Goal: Information Seeking & Learning: Learn about a topic

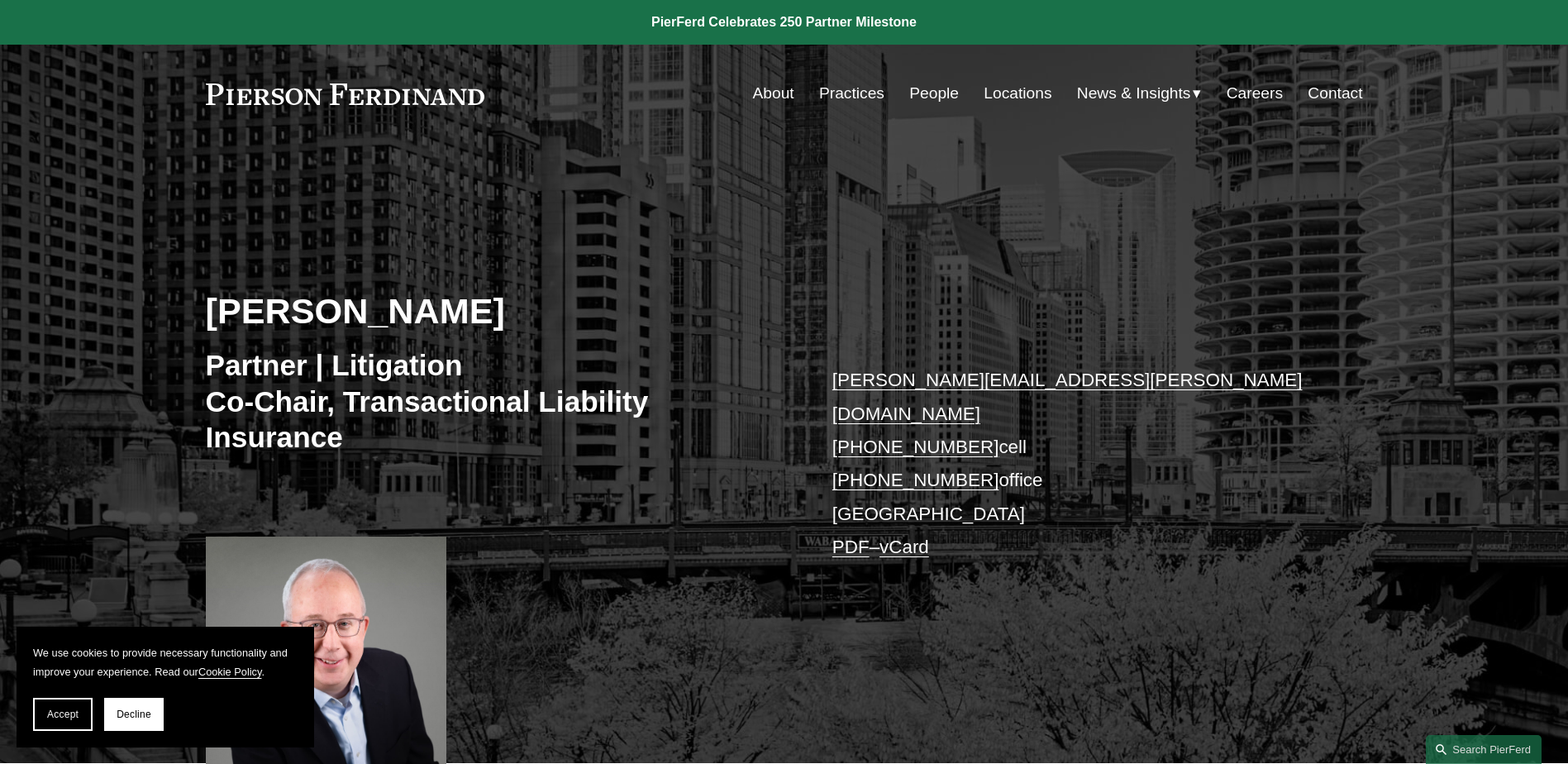
click at [936, 87] on link "People" at bounding box center [935, 93] width 50 height 31
click at [766, 92] on link "About" at bounding box center [774, 93] width 41 height 31
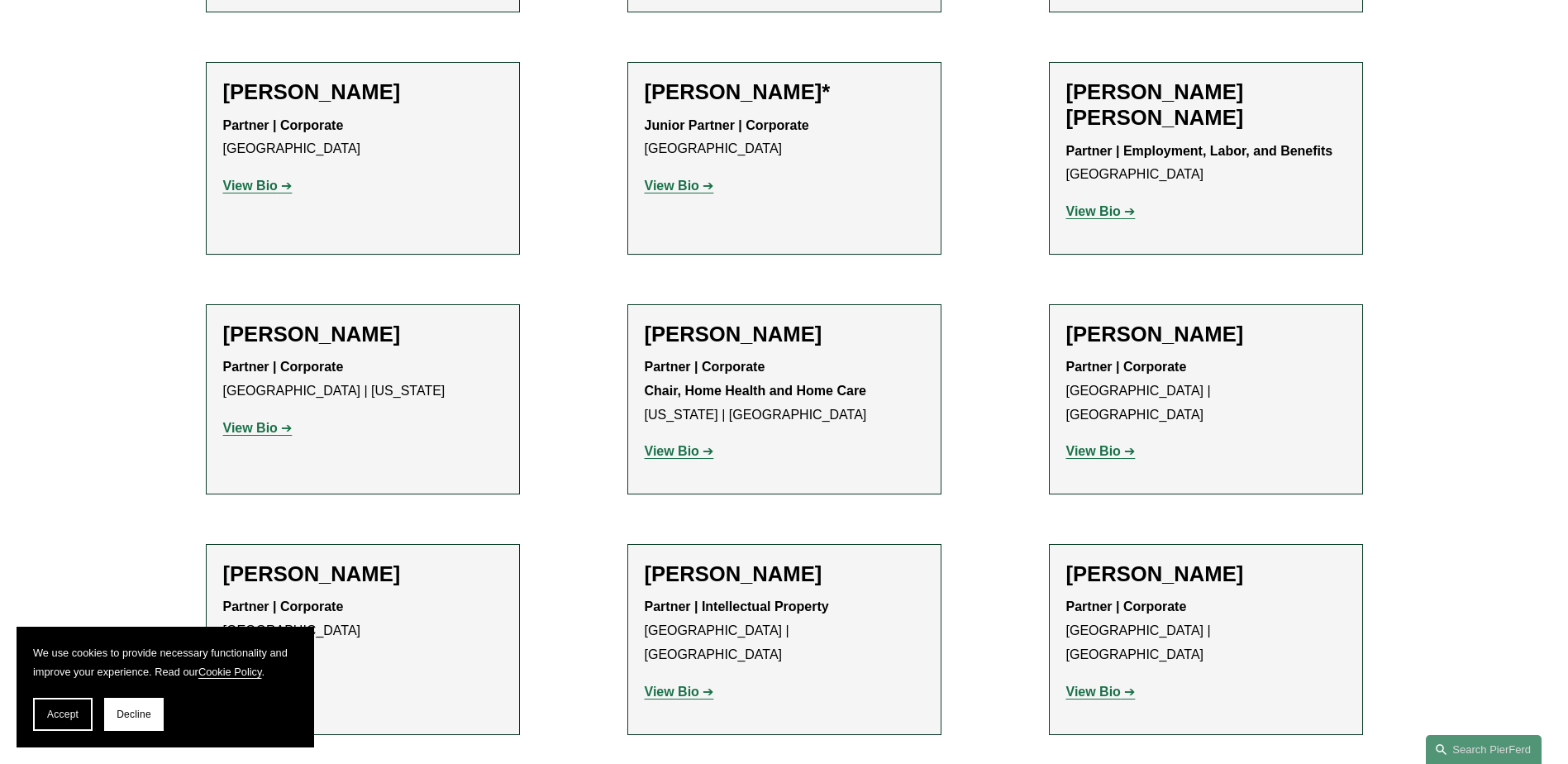
scroll to position [227, 0]
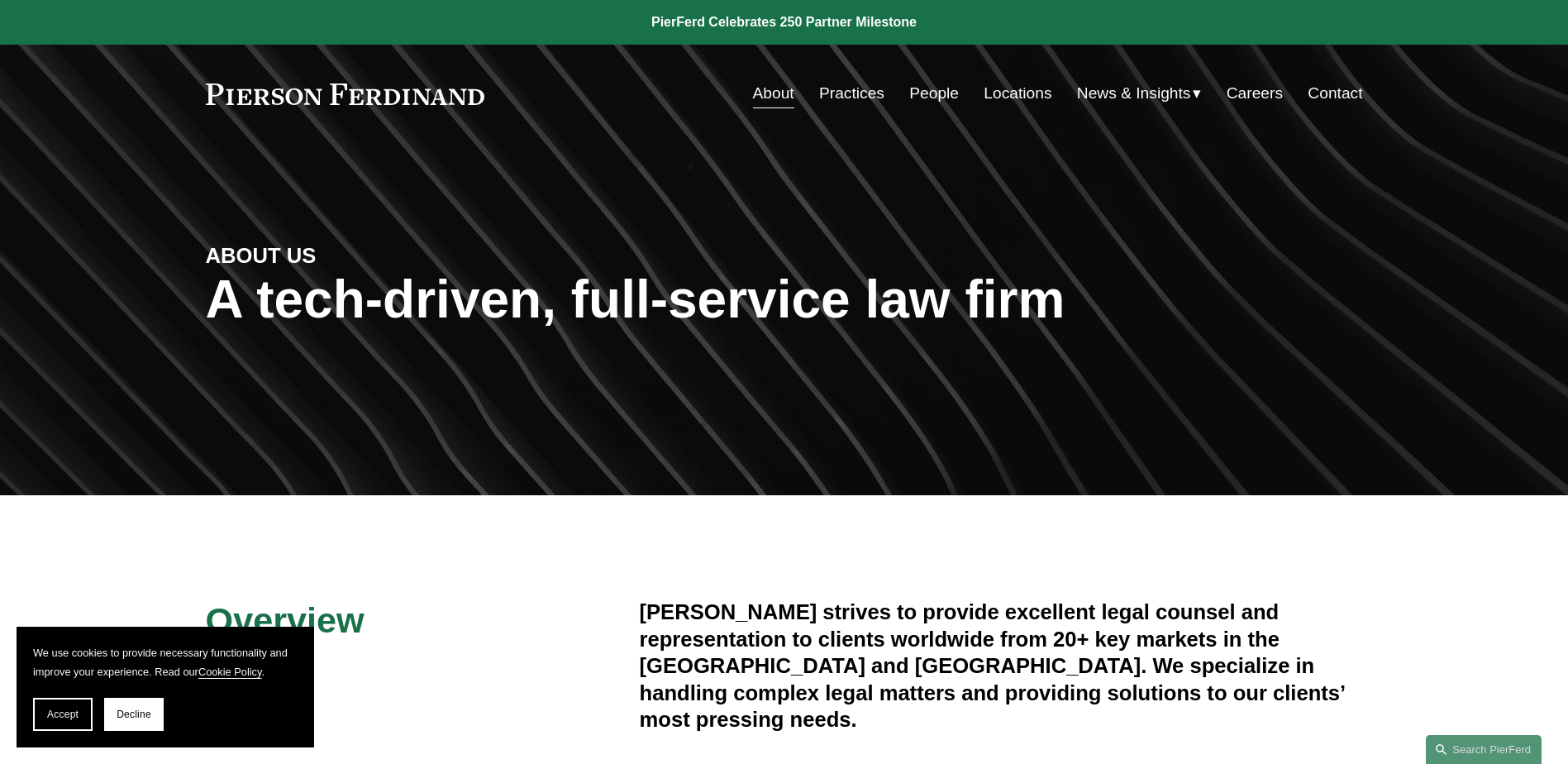
click at [146, 710] on span "Decline" at bounding box center [134, 713] width 34 height 11
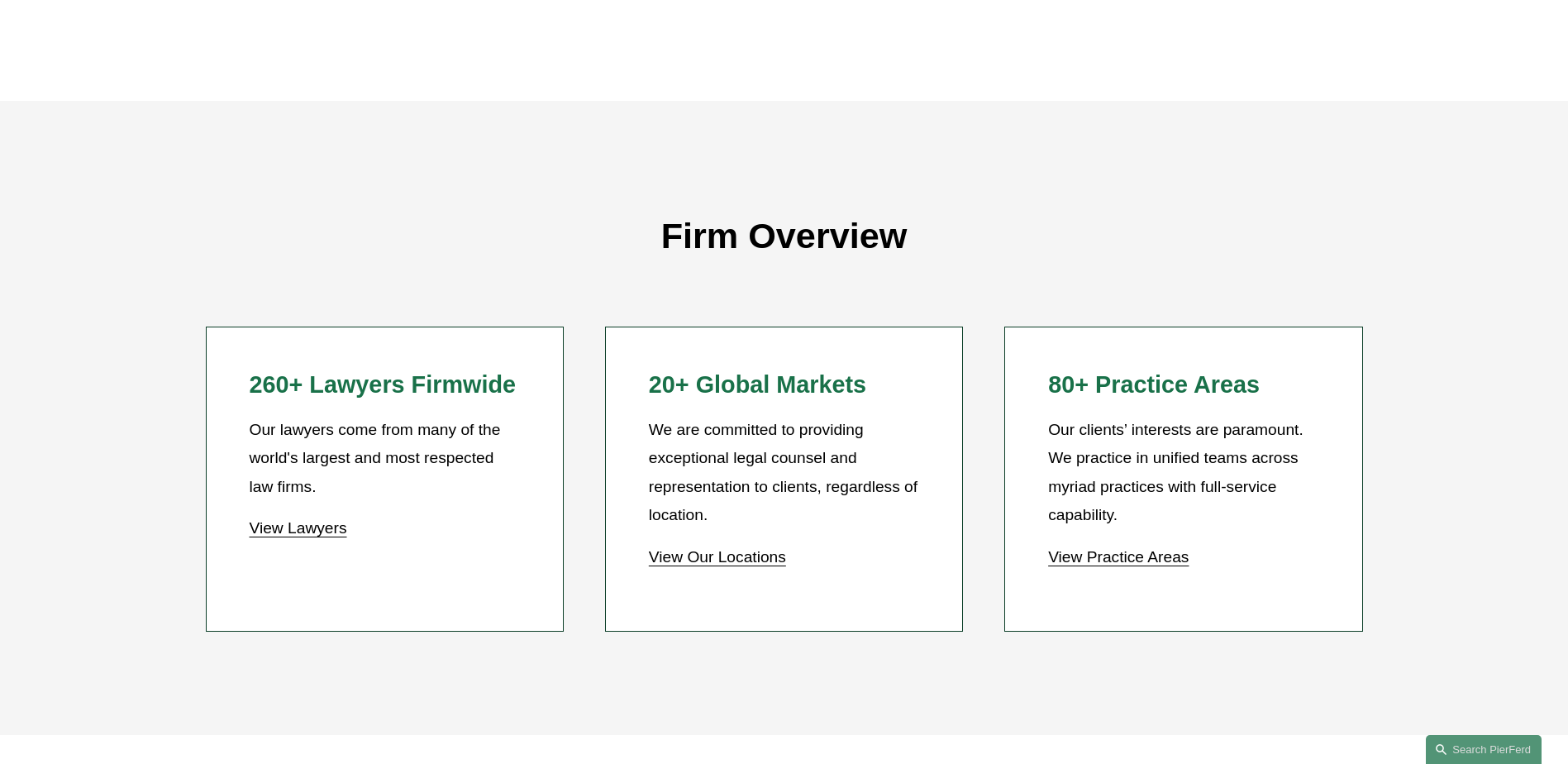
scroll to position [1405, 0]
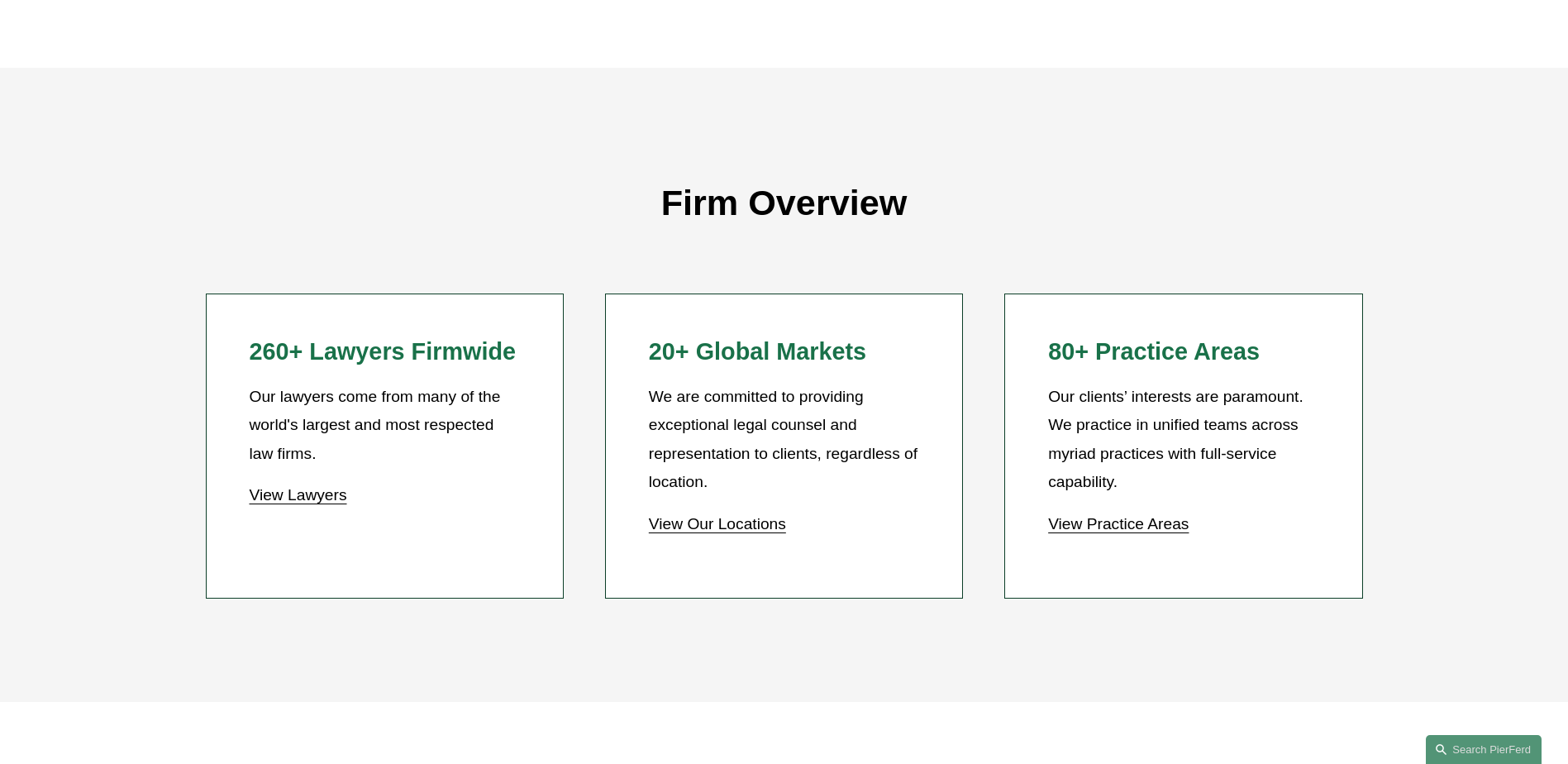
click at [709, 523] on link "View Our Locations" at bounding box center [717, 524] width 137 height 17
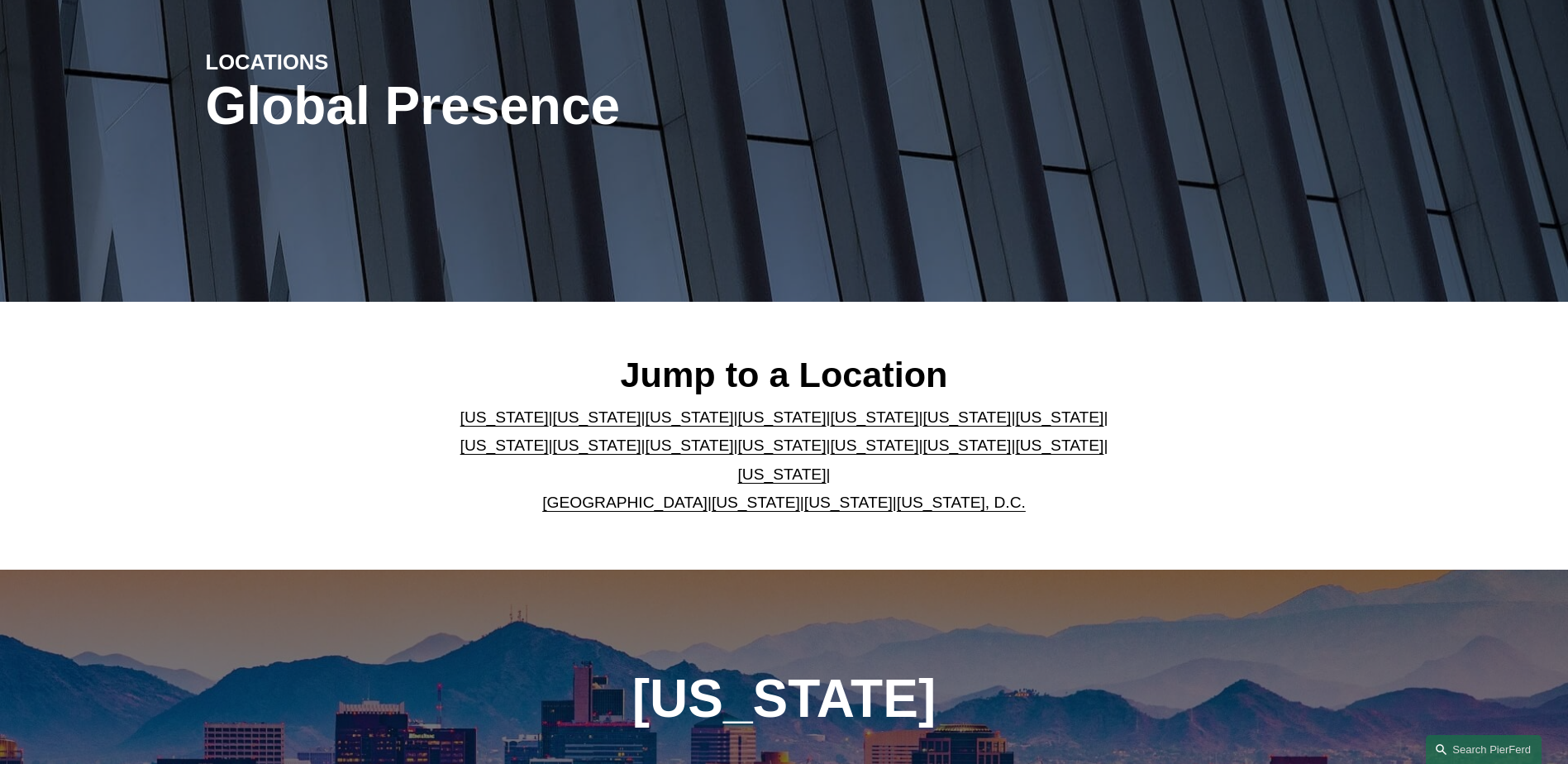
scroll to position [165, 0]
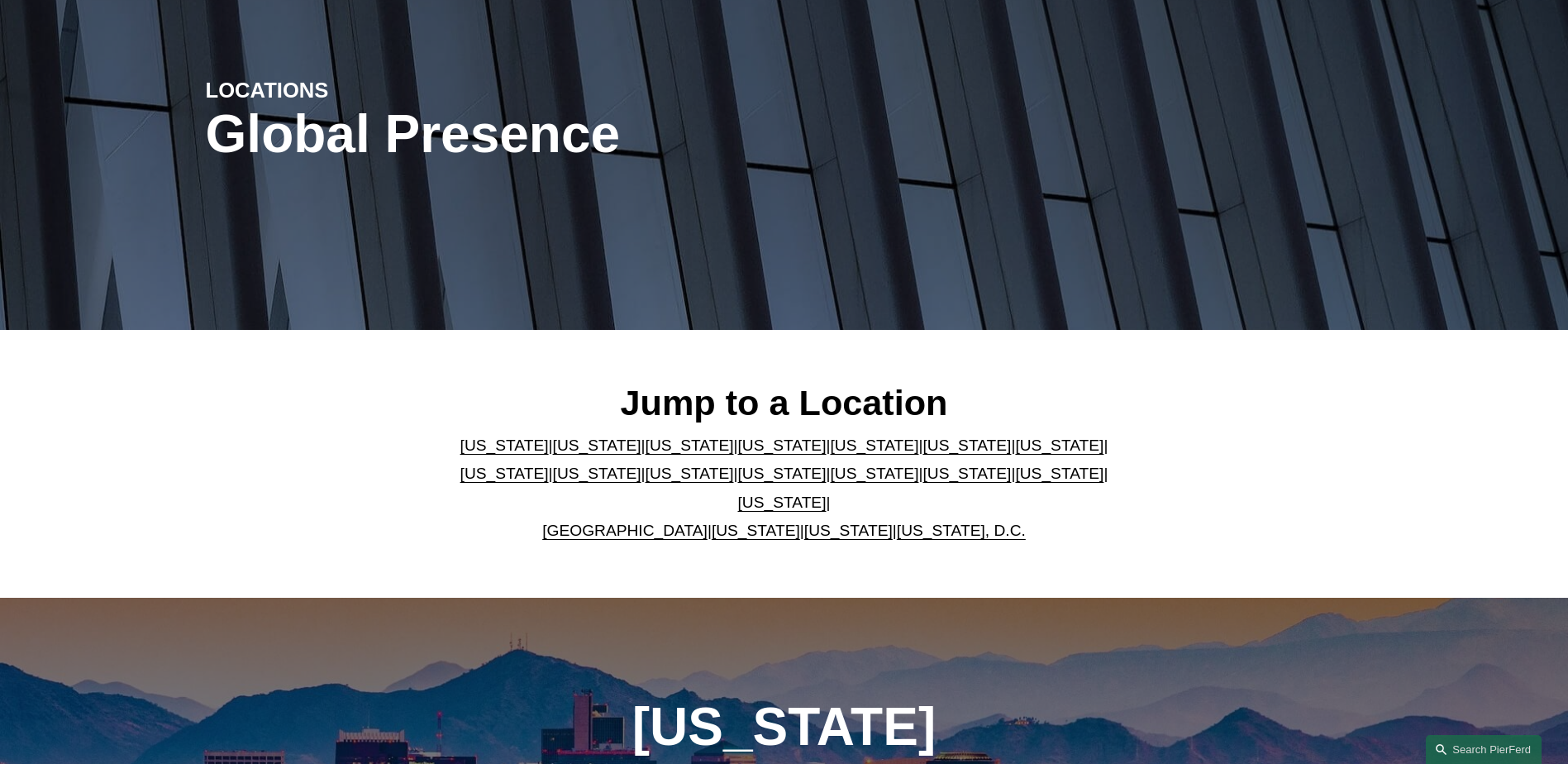
click at [1015, 450] on link "[US_STATE]" at bounding box center [1059, 445] width 89 height 17
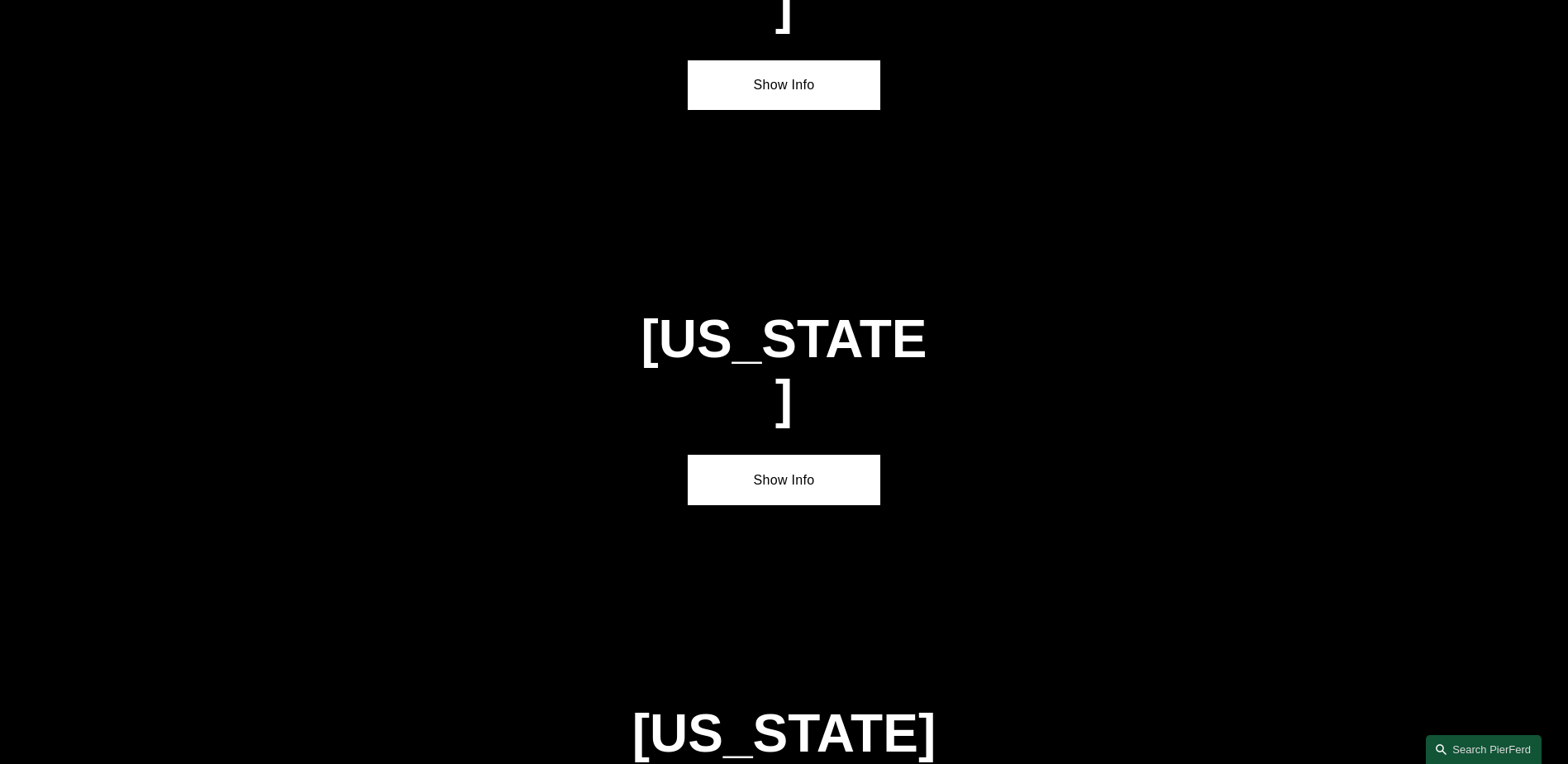
scroll to position [2839, 0]
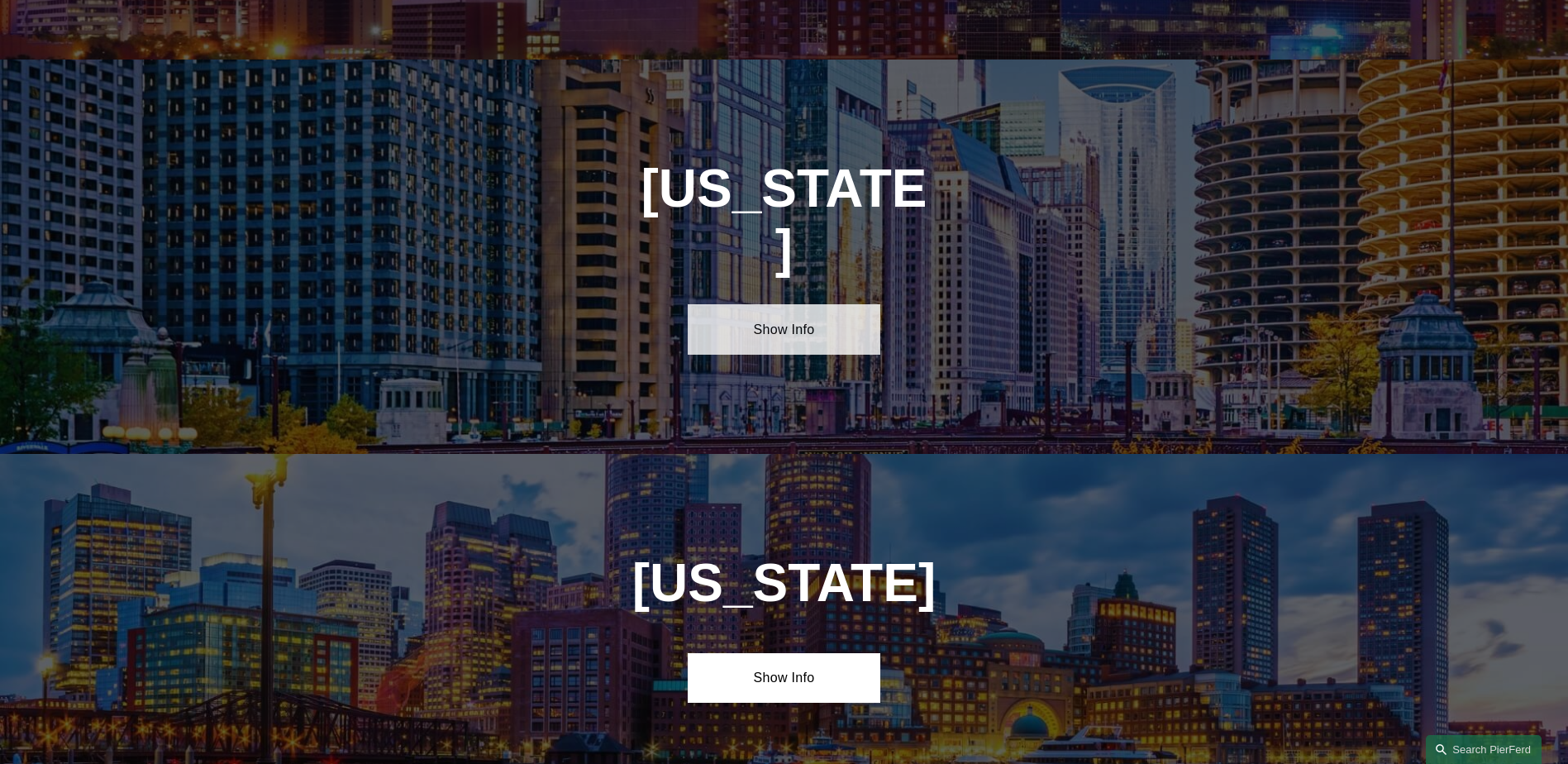
click at [831, 304] on link "Show Info" at bounding box center [784, 329] width 193 height 50
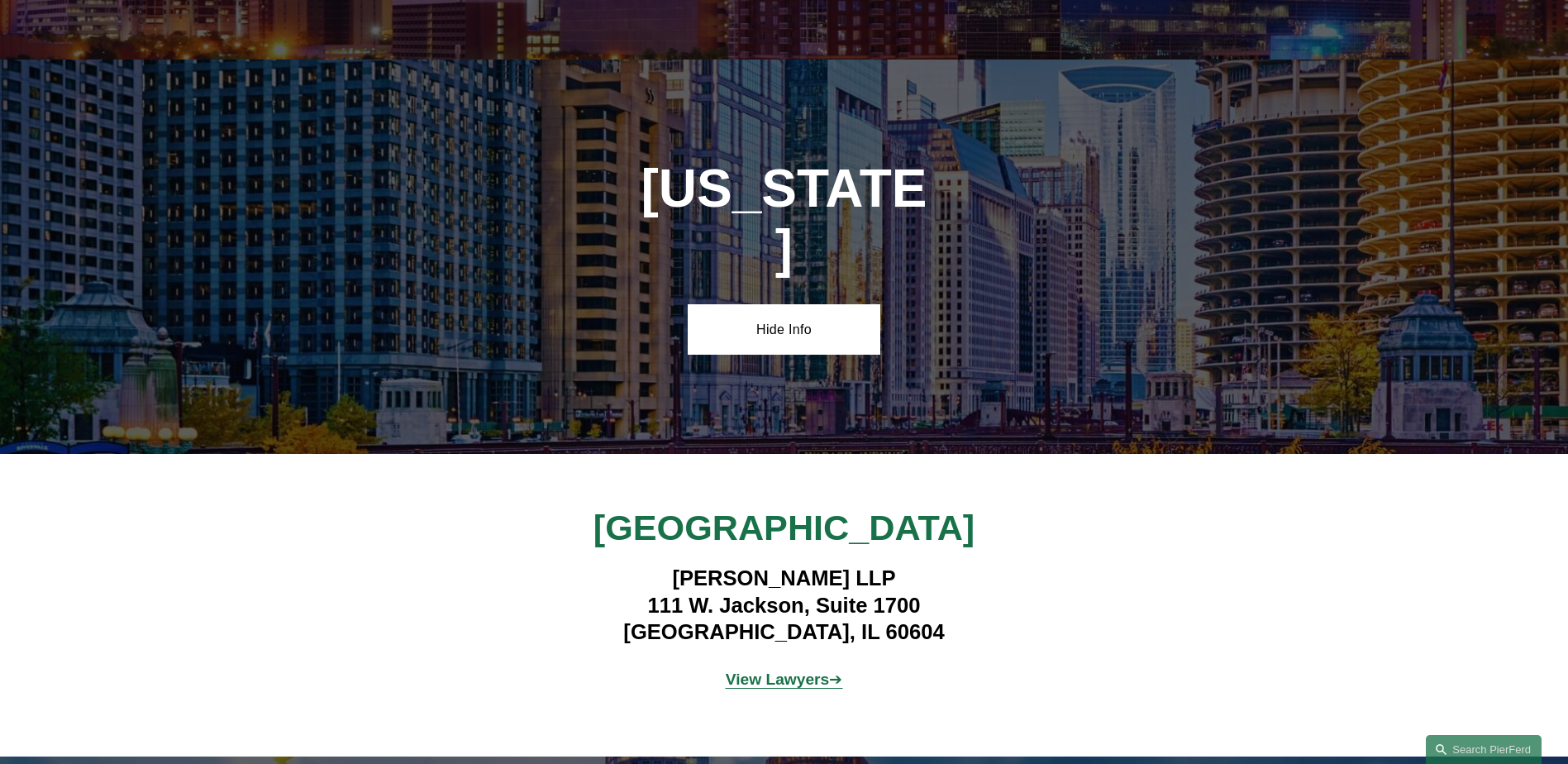
click at [803, 670] on strong "View Lawyers" at bounding box center [778, 679] width 104 height 17
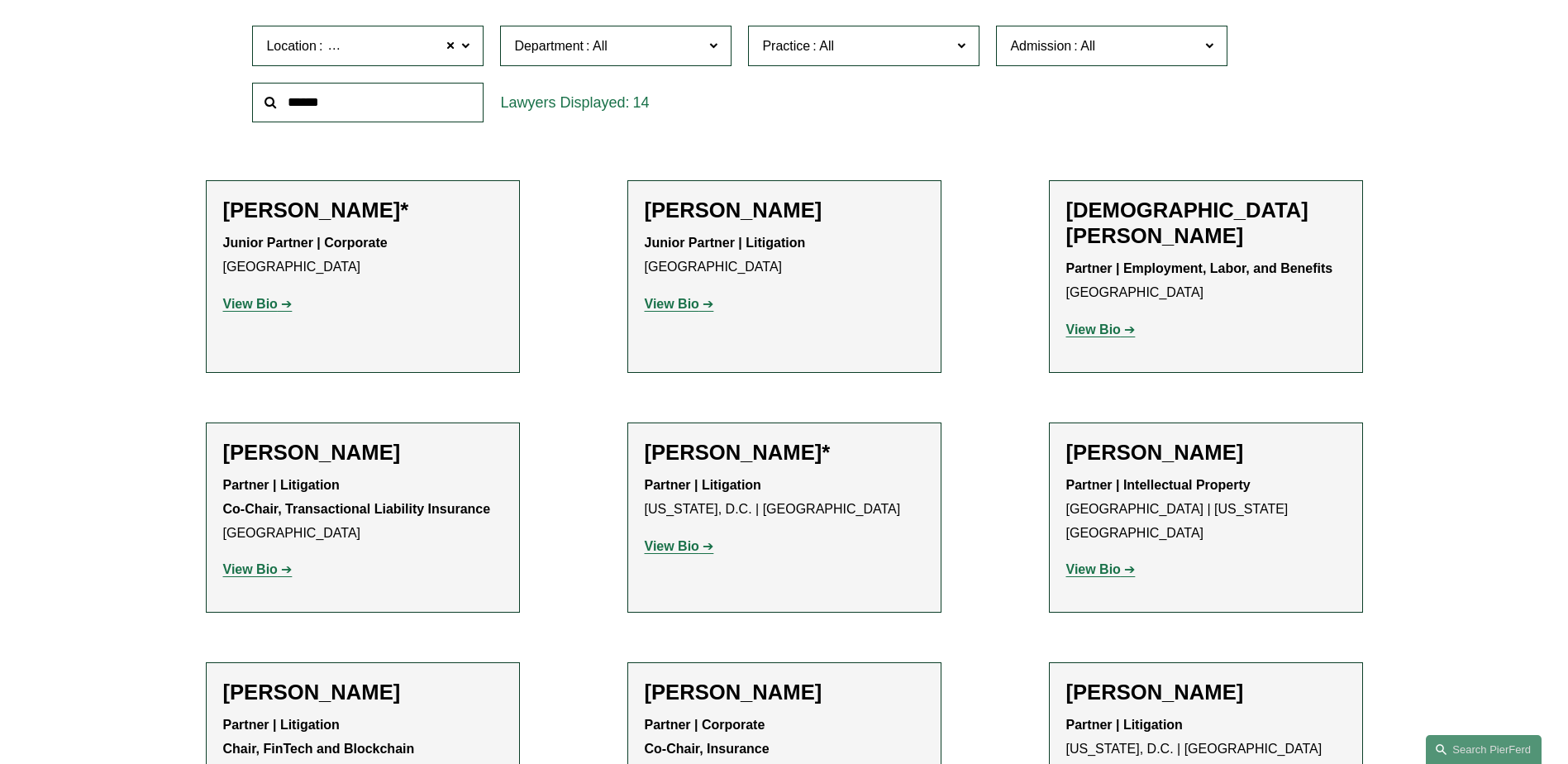
scroll to position [579, 0]
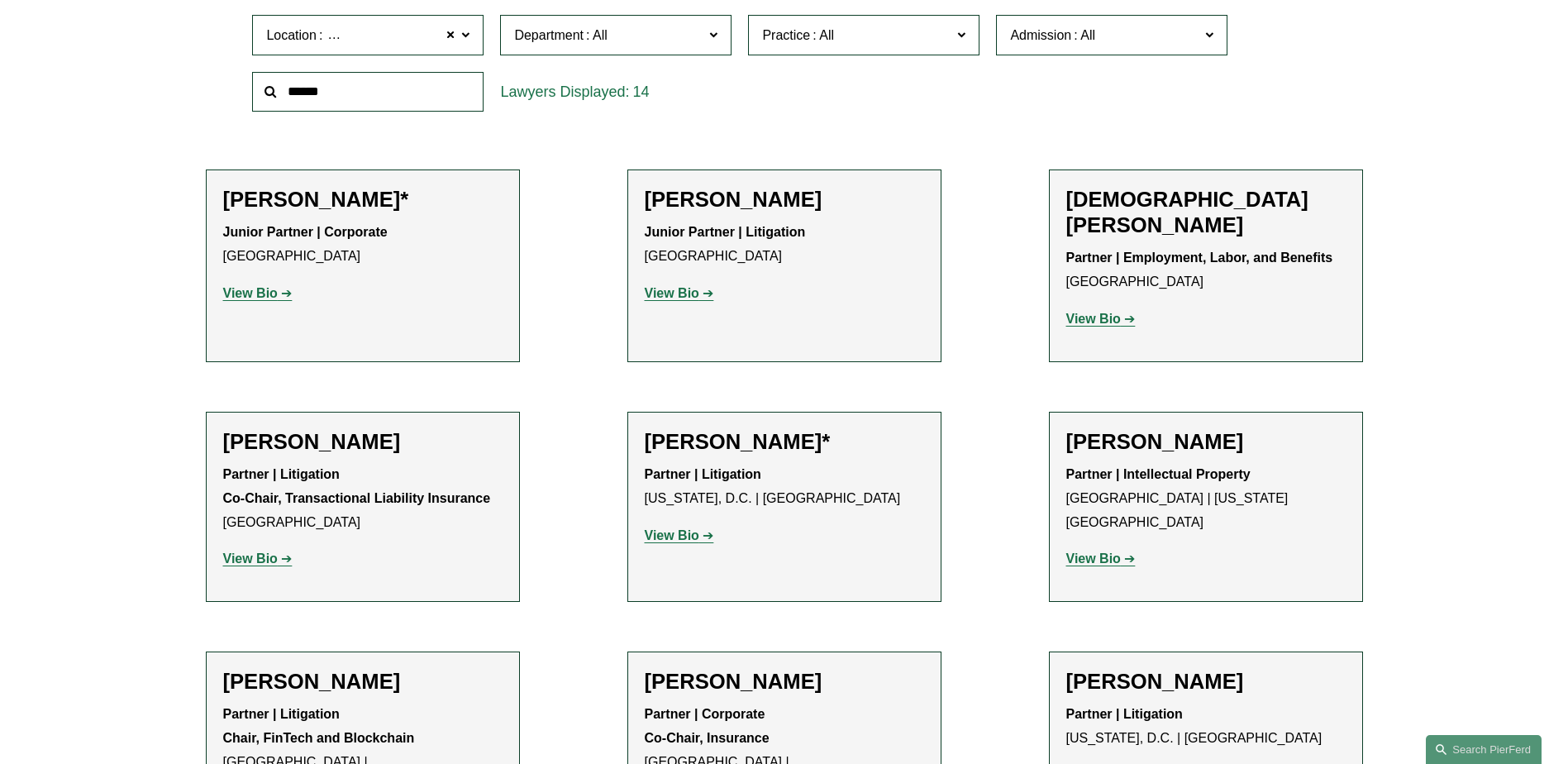
click at [681, 528] on strong "View Bio" at bounding box center [671, 535] width 54 height 14
click at [256, 551] on strong "View Bio" at bounding box center [250, 558] width 54 height 14
click at [1095, 547] on p "View Bio" at bounding box center [1206, 559] width 279 height 24
click at [1103, 551] on strong "View Bio" at bounding box center [1093, 558] width 54 height 14
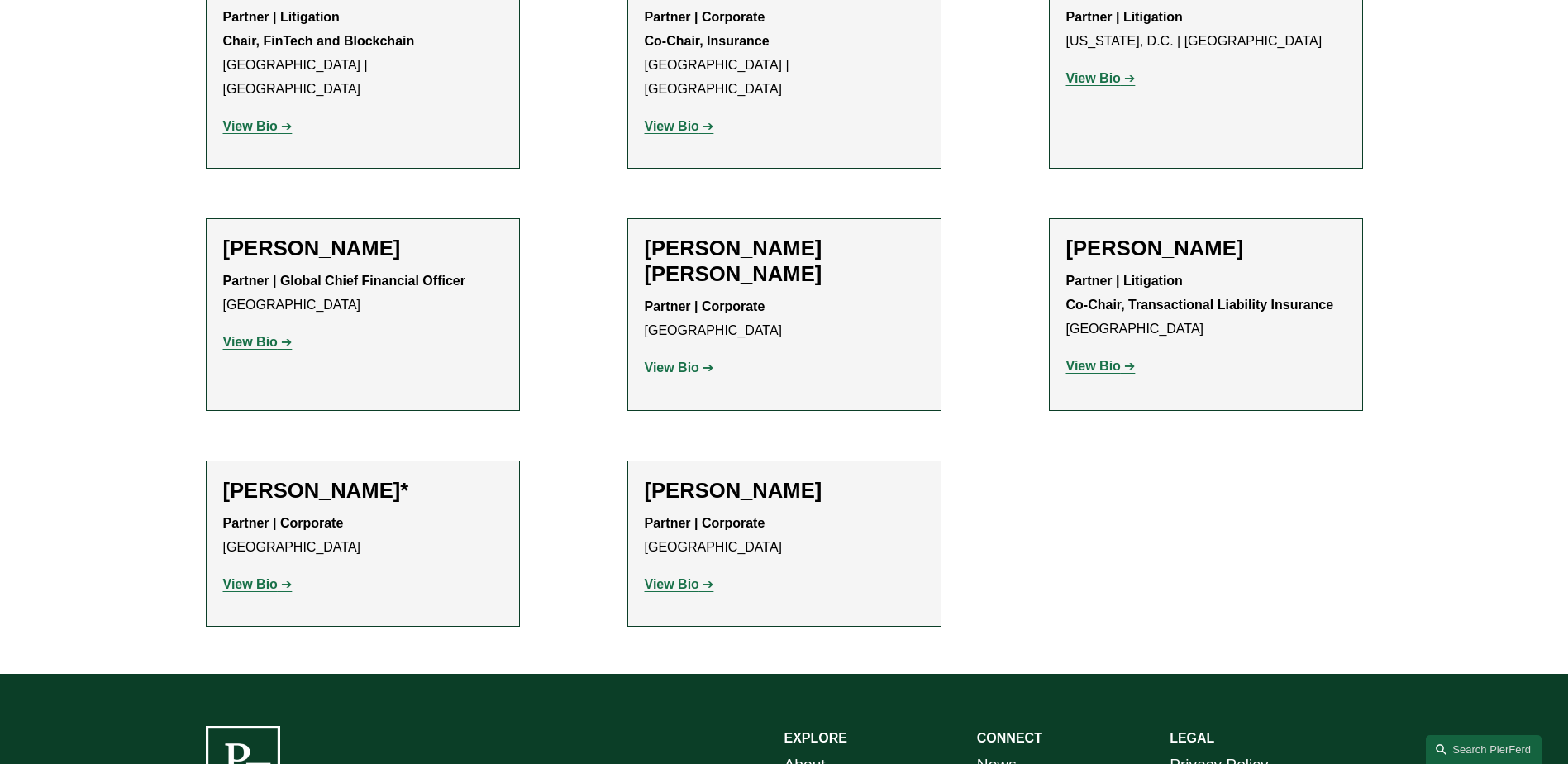
scroll to position [1322, 0]
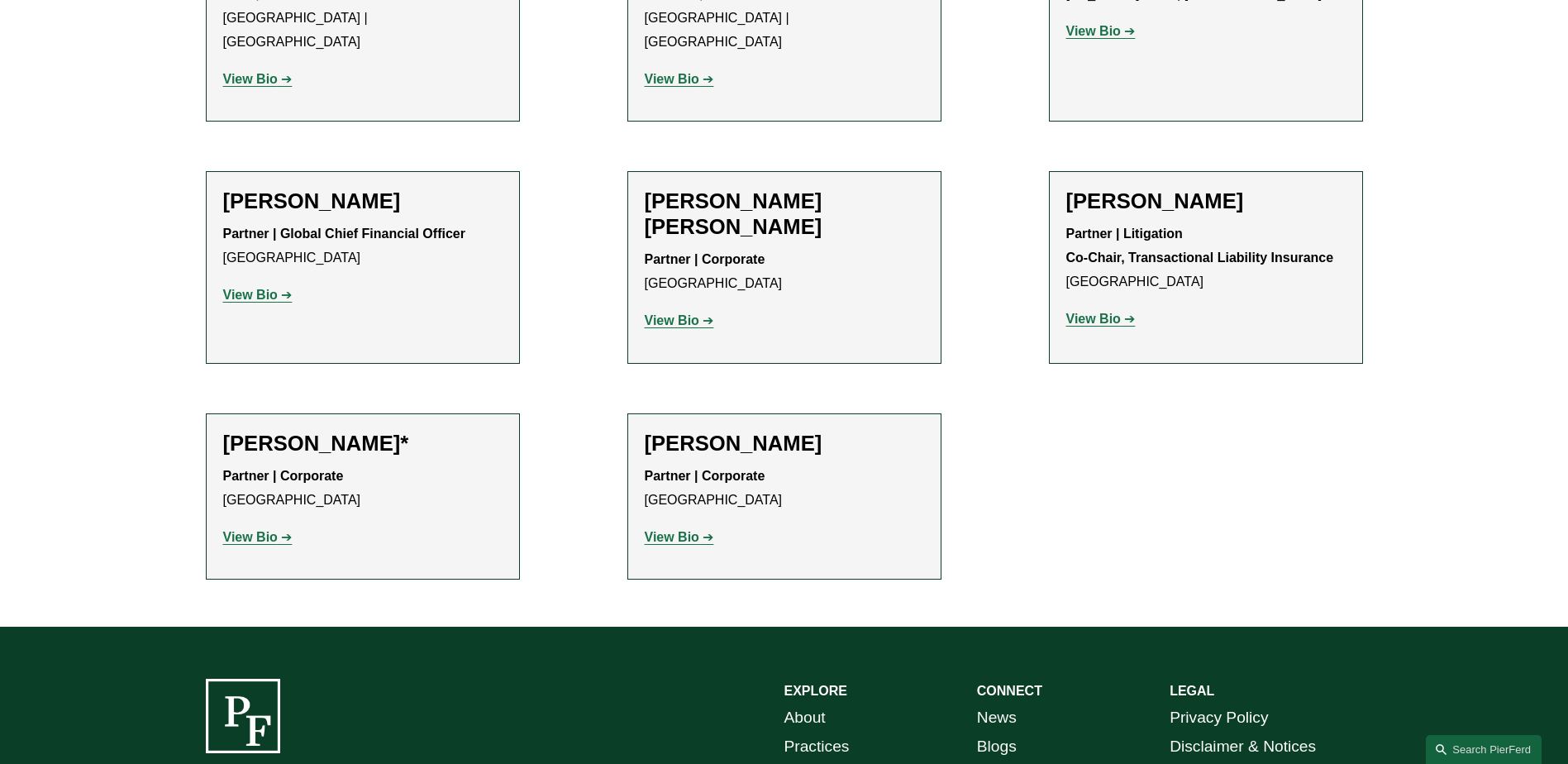
click at [1080, 312] on strong "View Bio" at bounding box center [1093, 319] width 54 height 14
click at [1111, 312] on strong "View Bio" at bounding box center [1093, 319] width 54 height 14
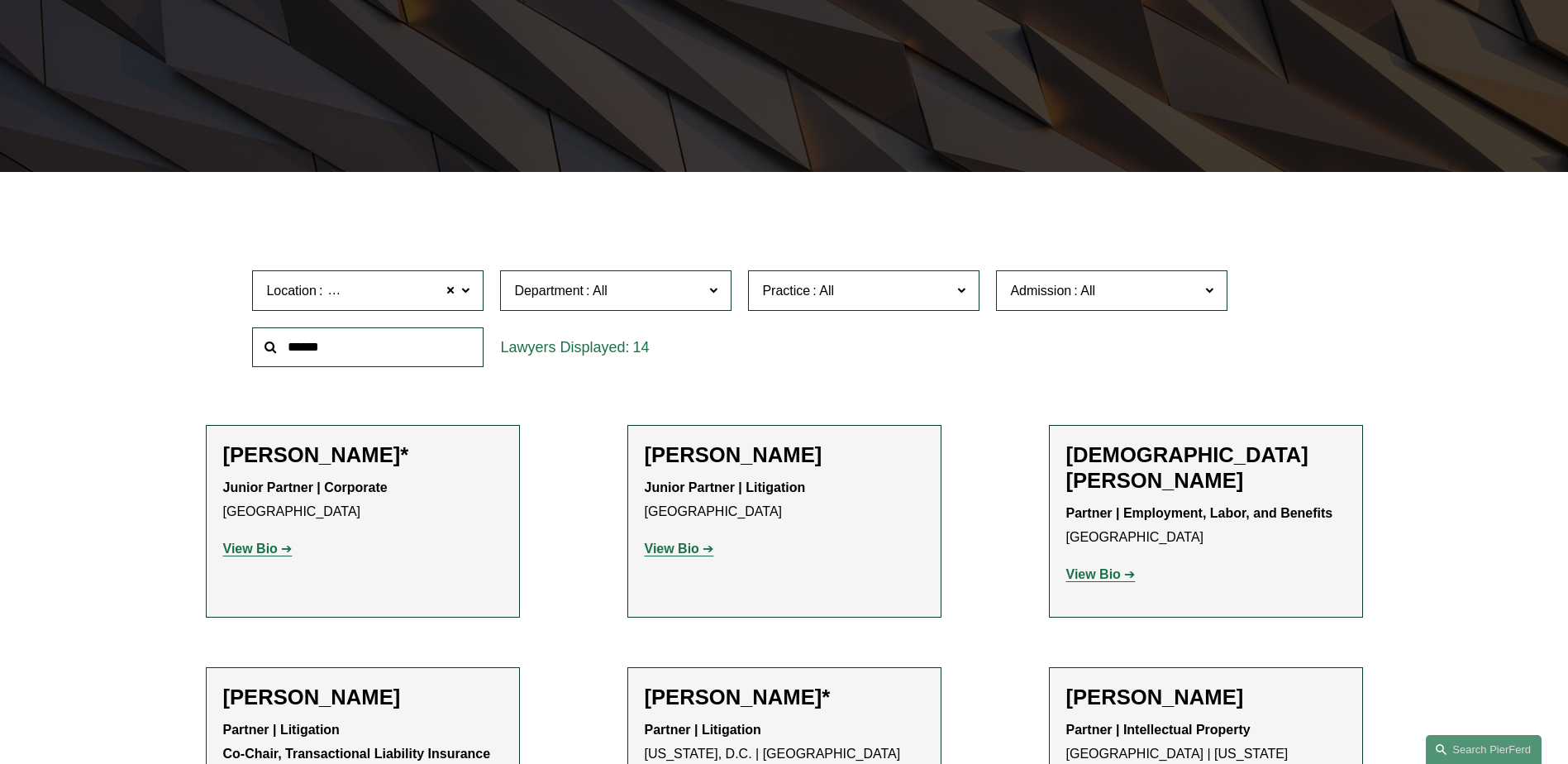
scroll to position [331, 0]
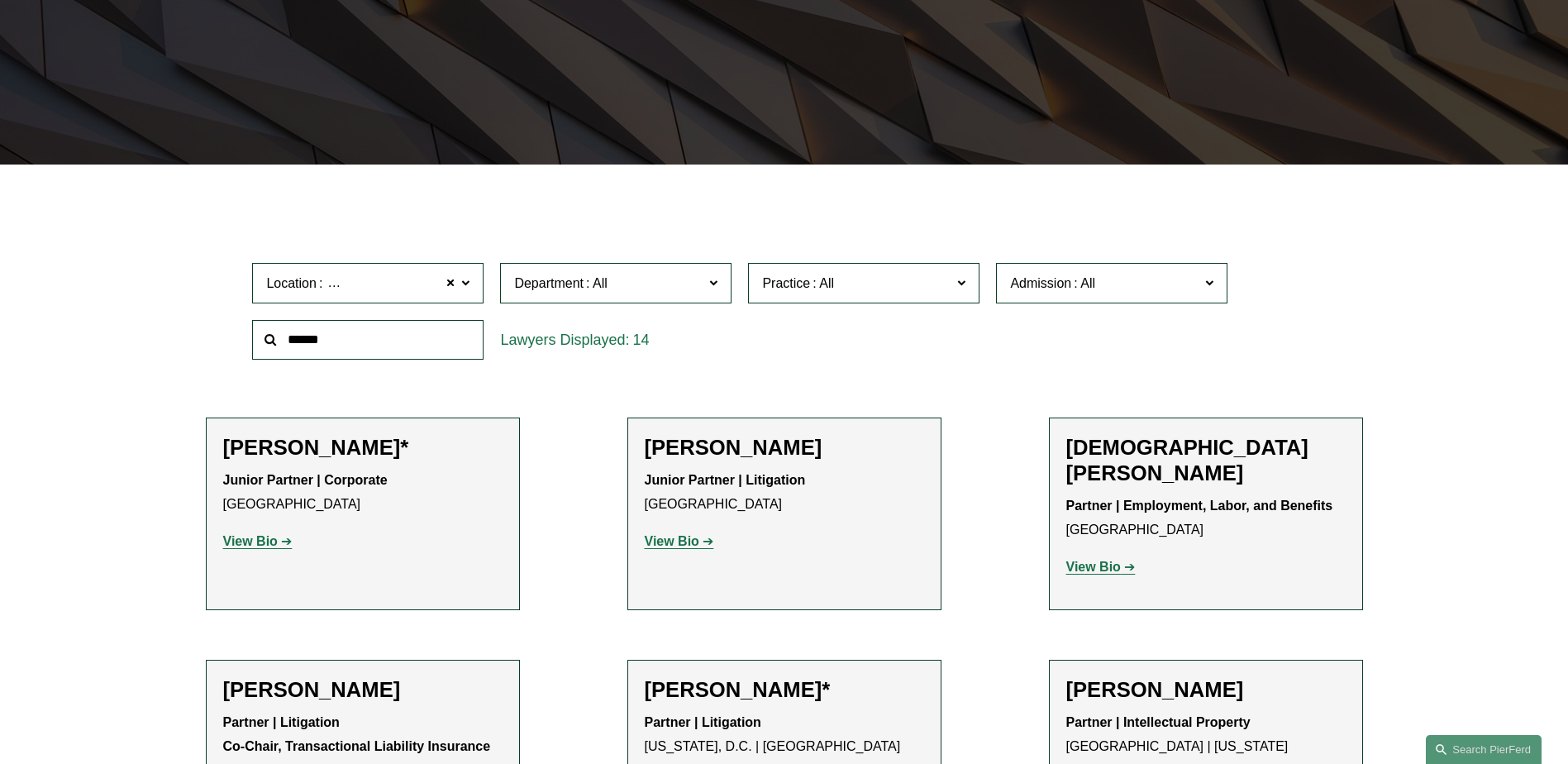
click at [379, 346] on input "text" at bounding box center [368, 339] width 232 height 40
type input "*******"
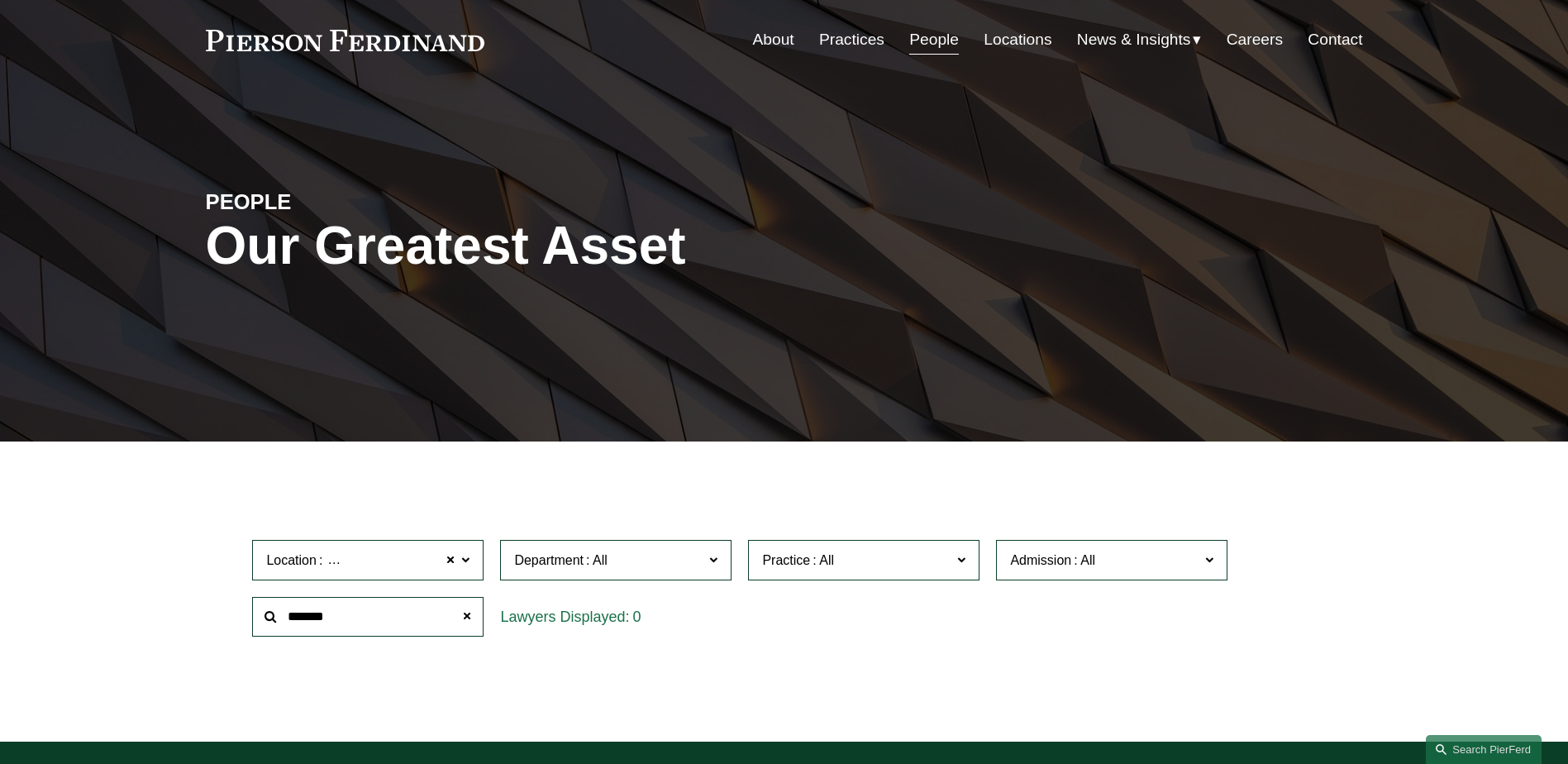
scroll to position [83, 0]
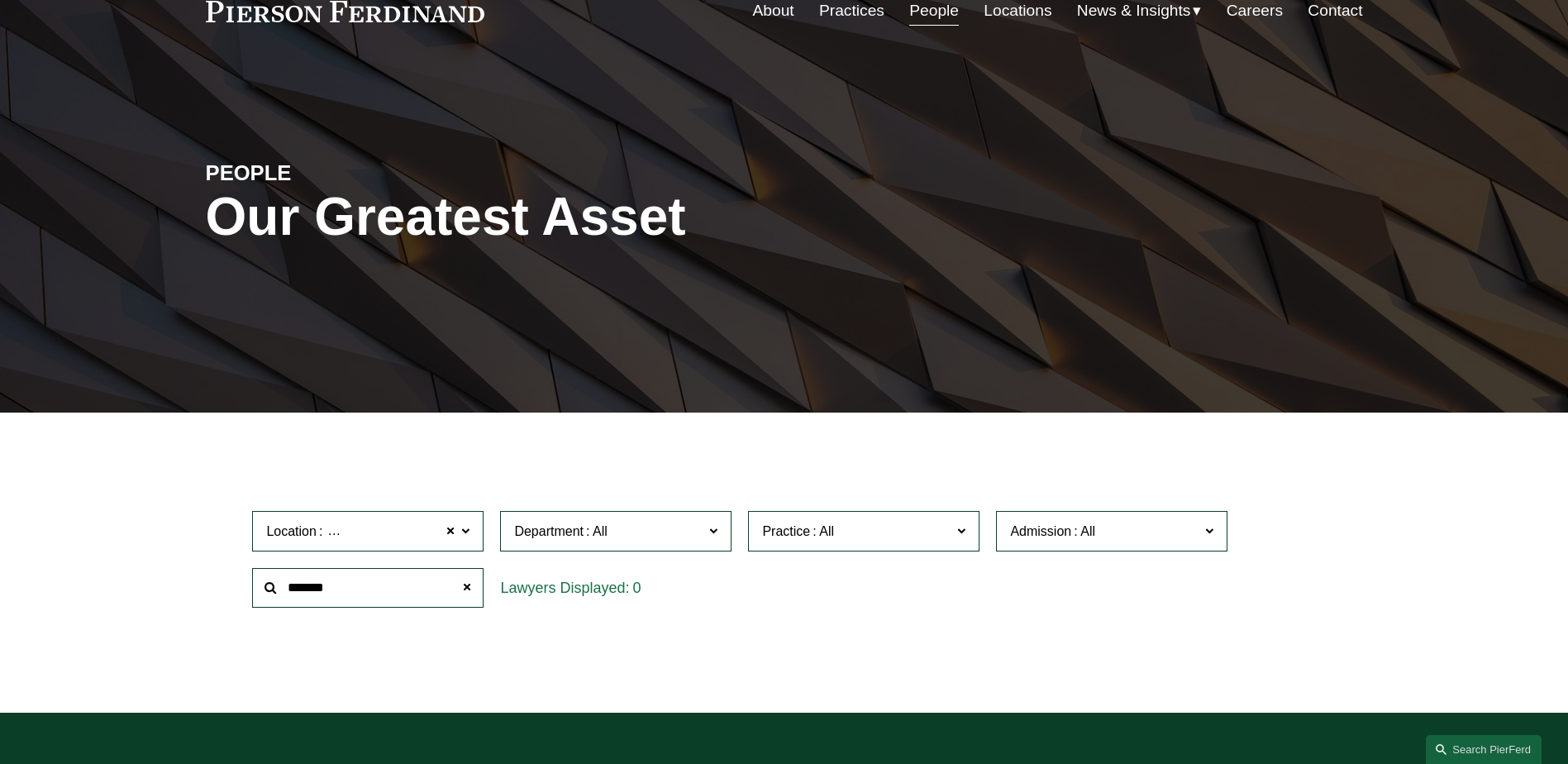
click at [473, 526] on label "Location Chicago" at bounding box center [368, 531] width 232 height 40
click at [0, 0] on link "All" at bounding box center [0, 0] width 0 height 0
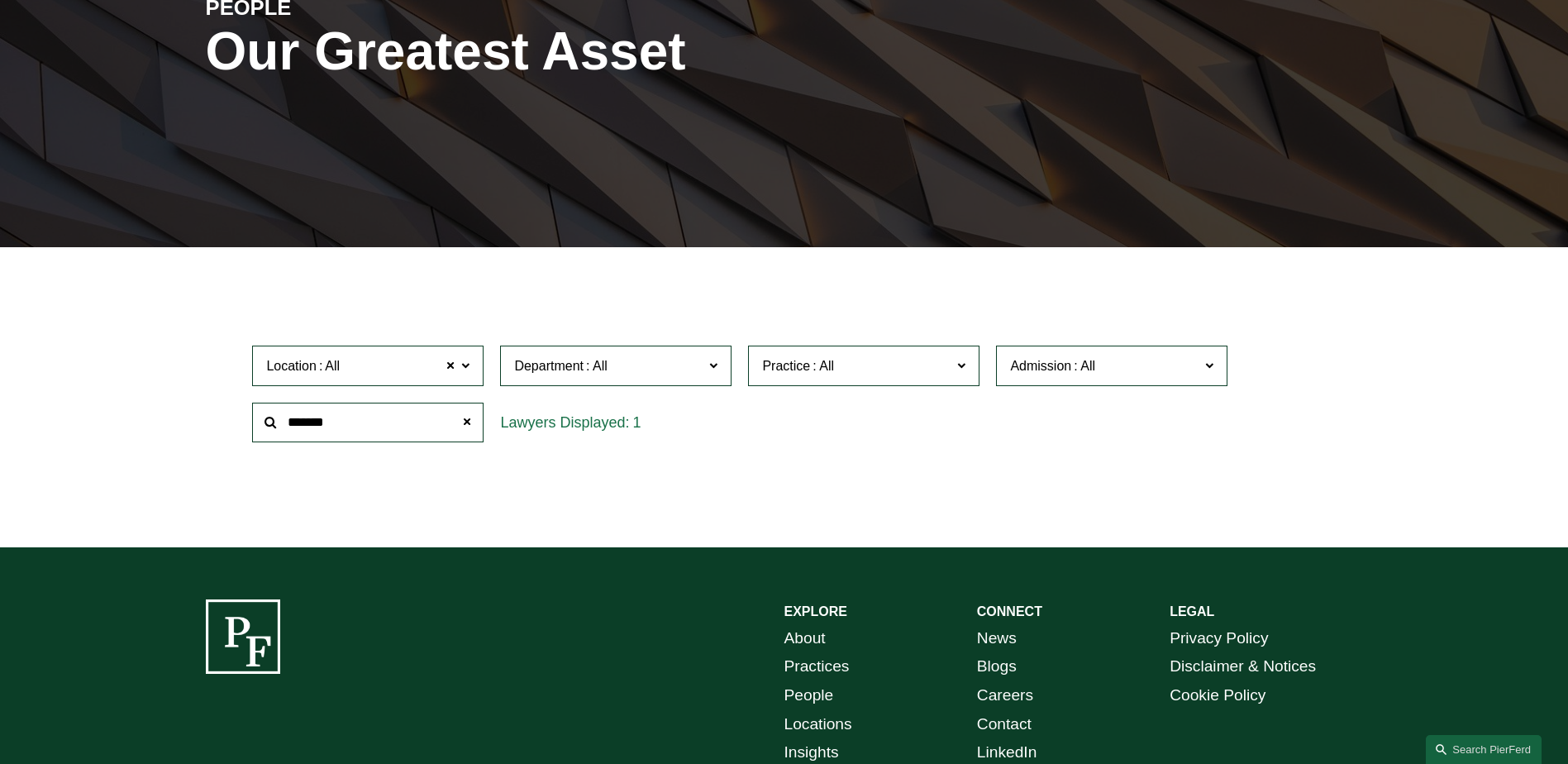
scroll to position [330, 0]
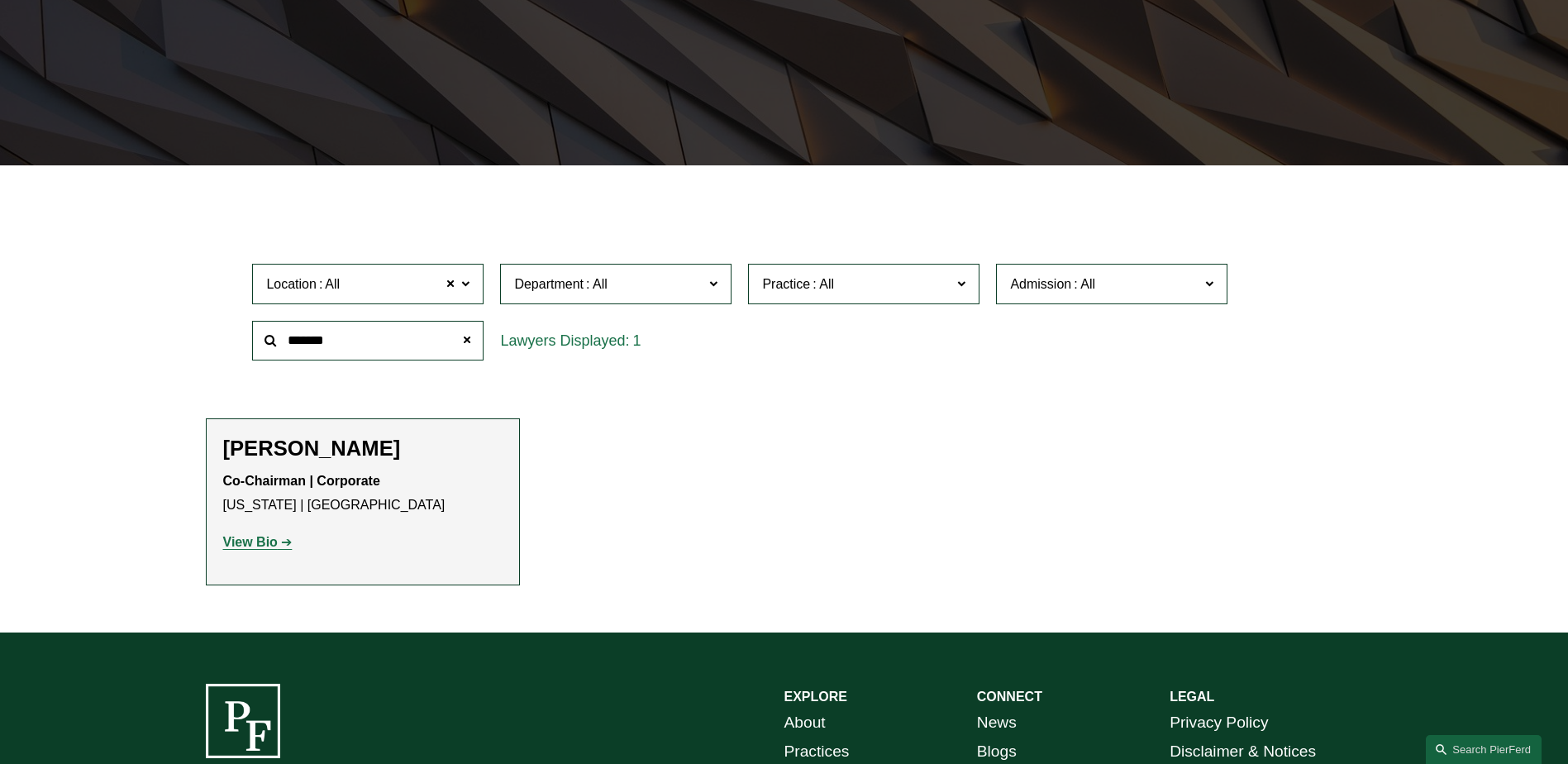
click at [249, 543] on strong "View Bio" at bounding box center [250, 542] width 54 height 14
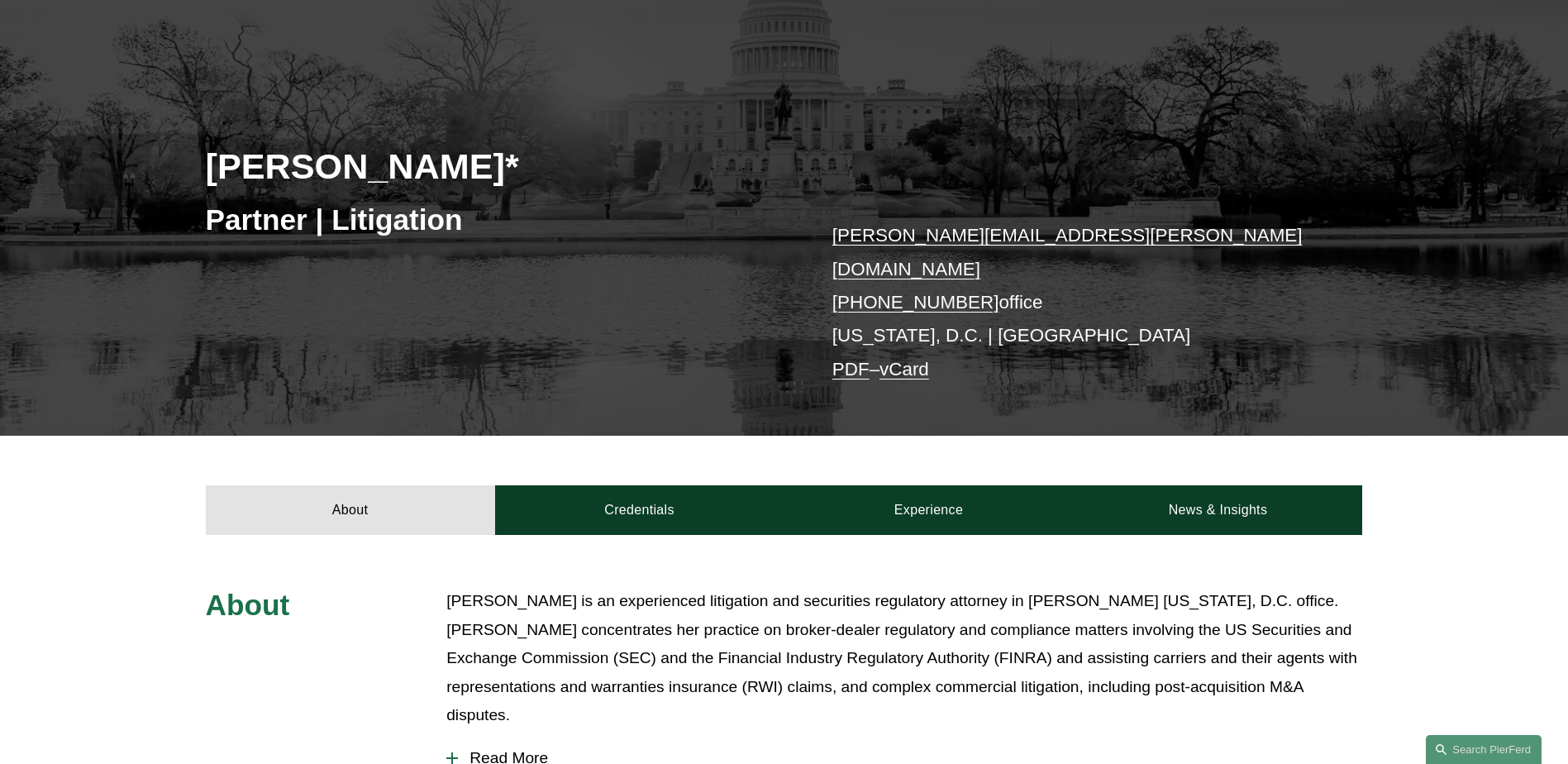
scroll to position [579, 0]
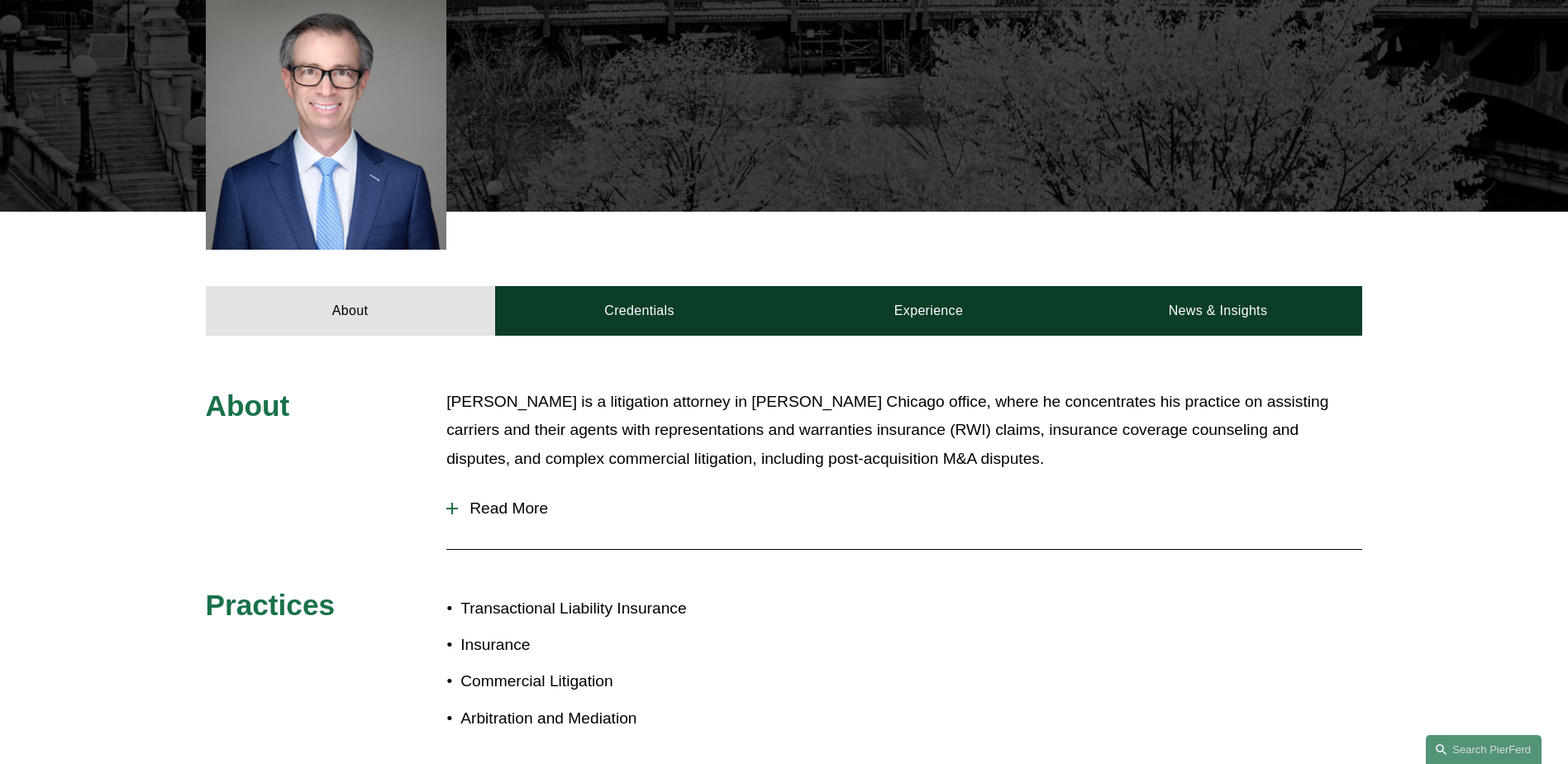
scroll to position [579, 0]
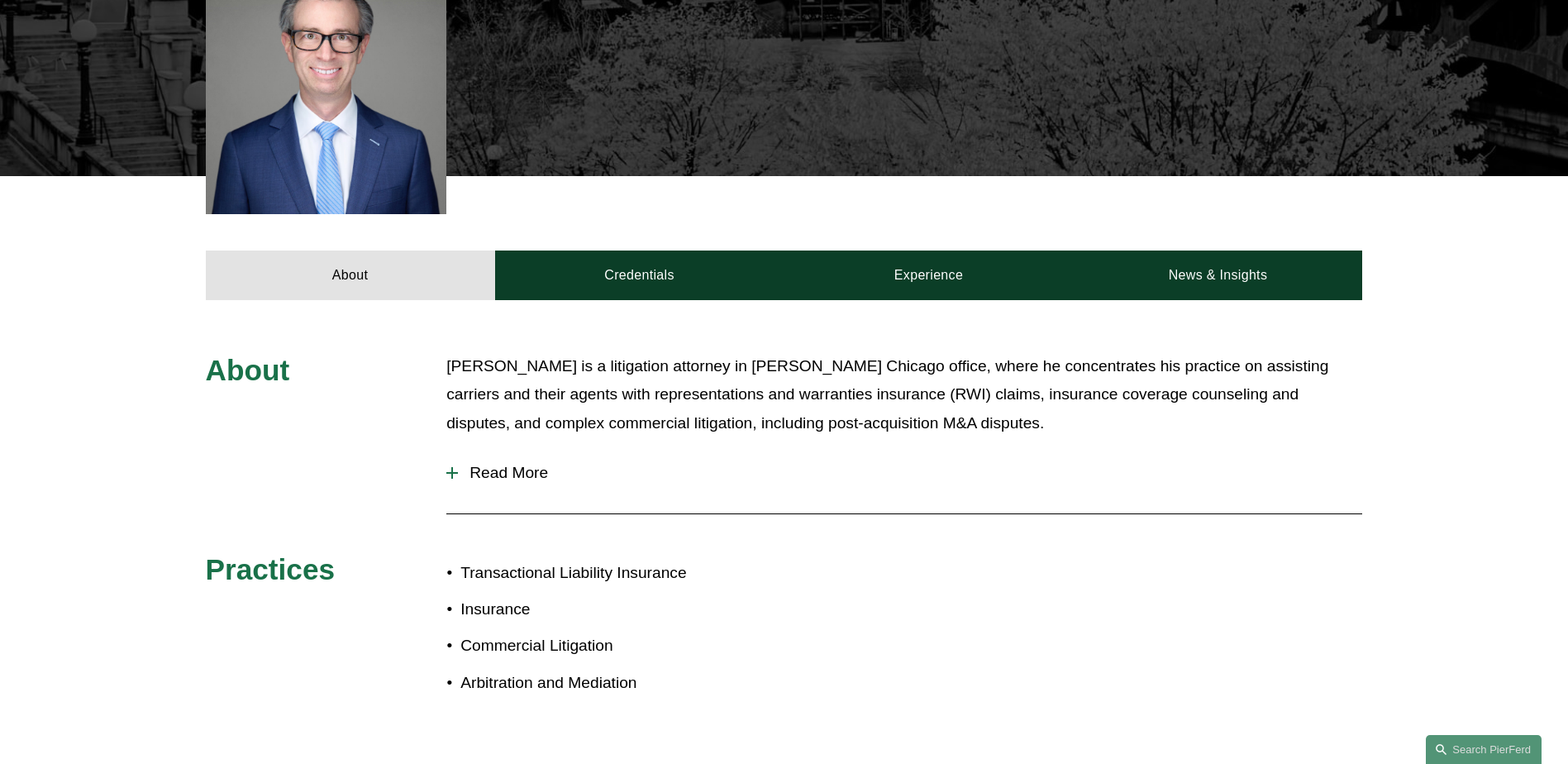
click at [457, 467] on div at bounding box center [451, 472] width 11 height 11
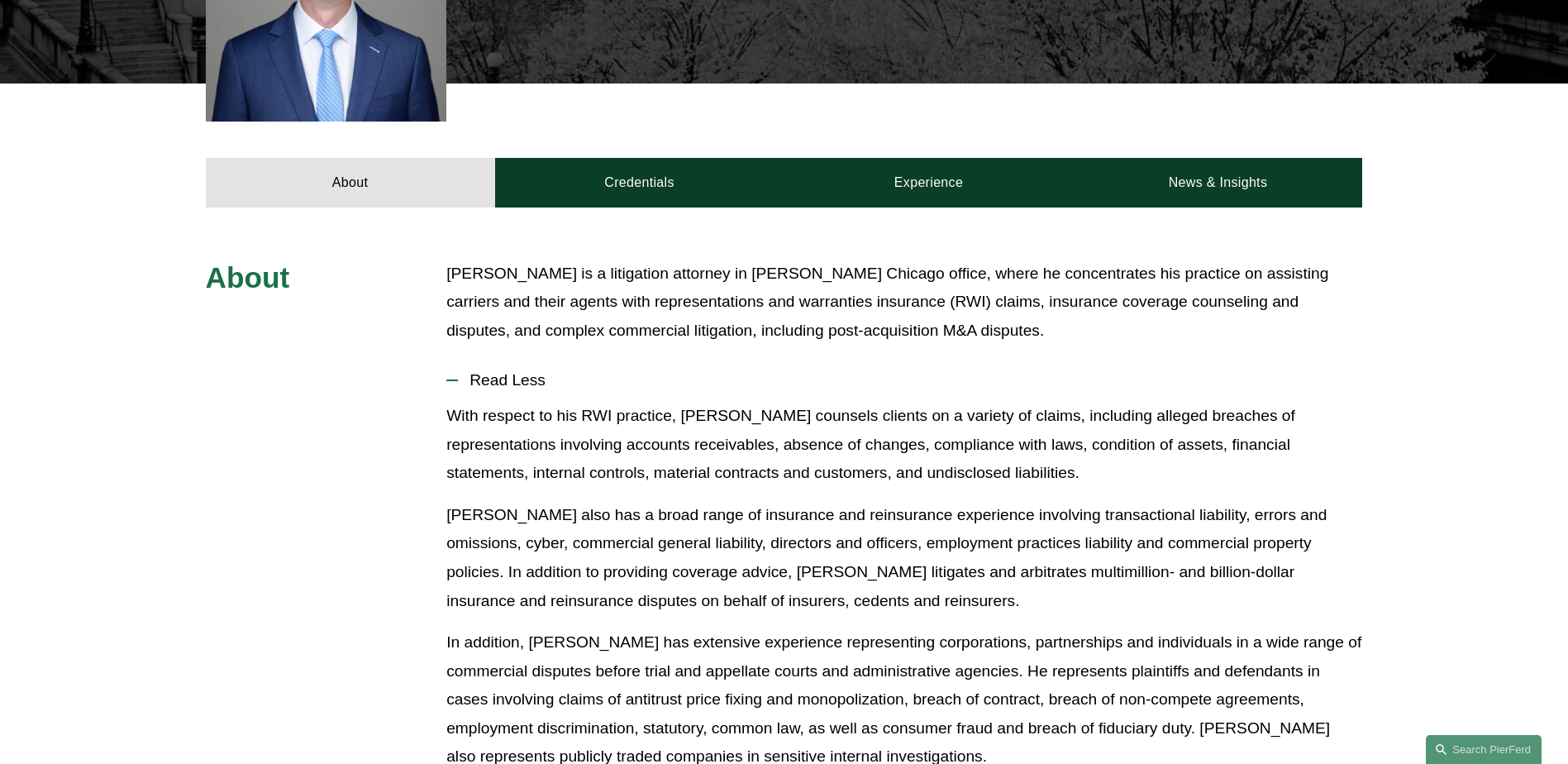
scroll to position [413, 0]
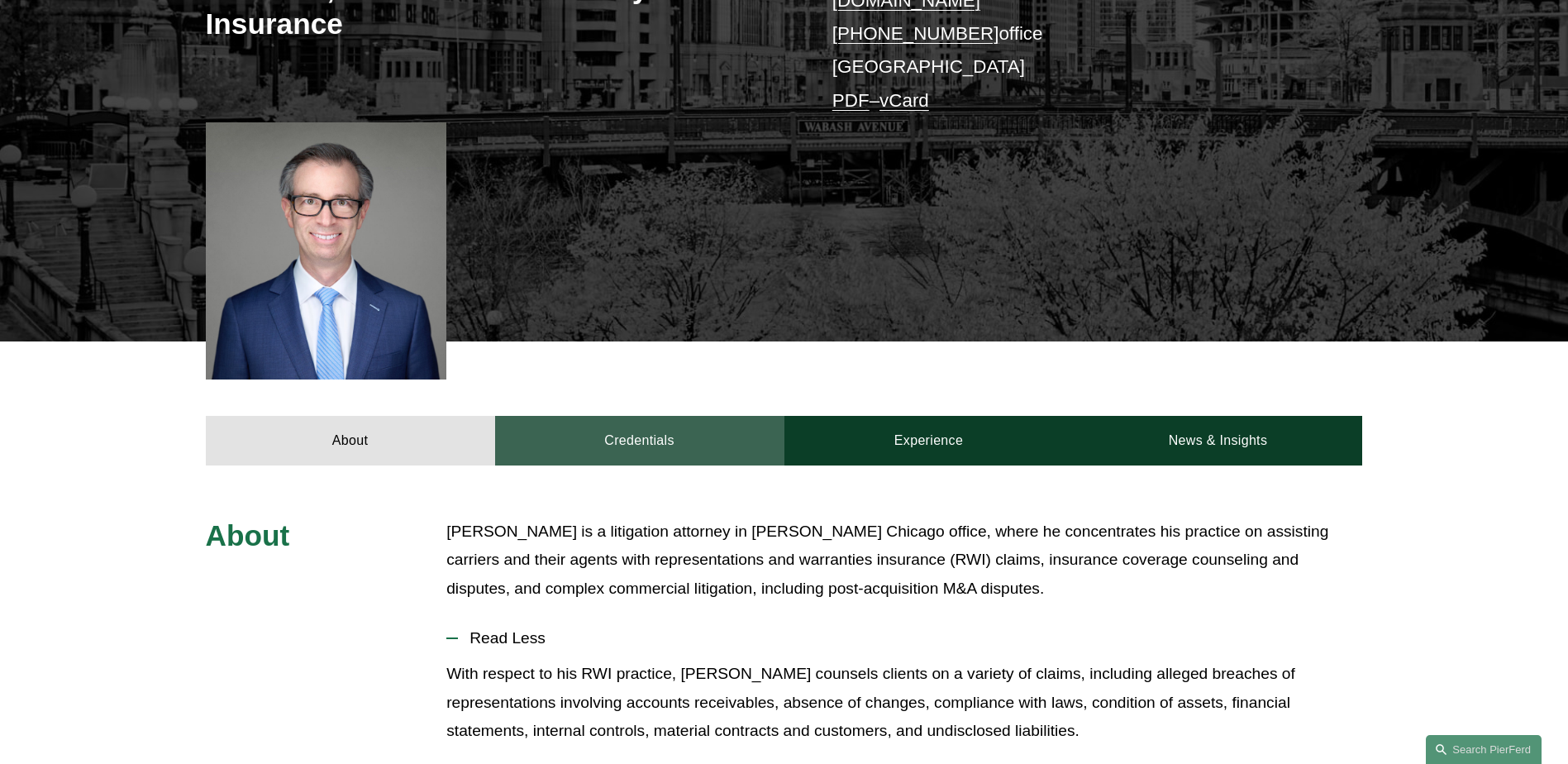
click at [651, 416] on link "Credentials" at bounding box center [640, 441] width 289 height 50
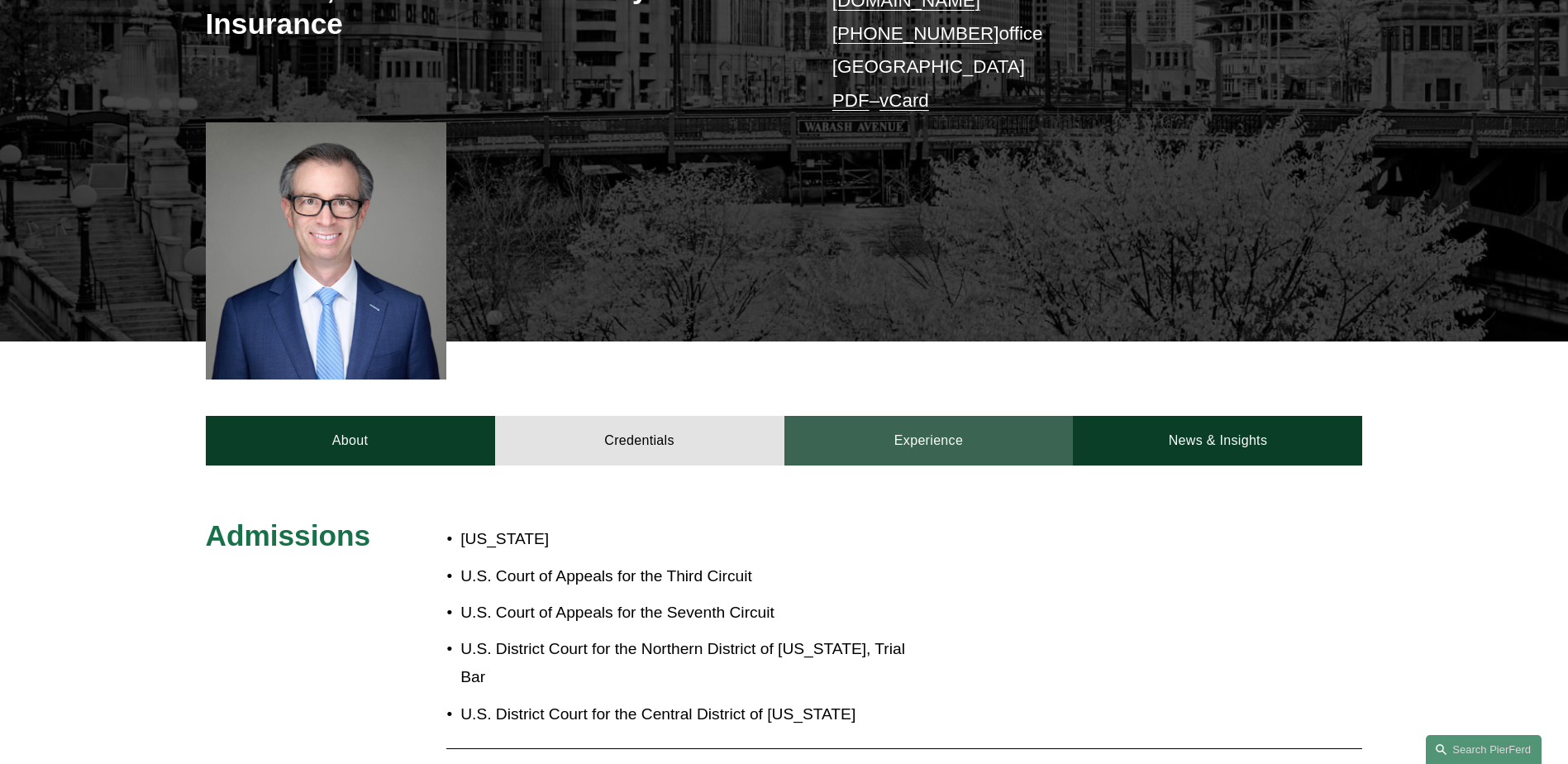
click at [913, 416] on link "Experience" at bounding box center [930, 441] width 289 height 50
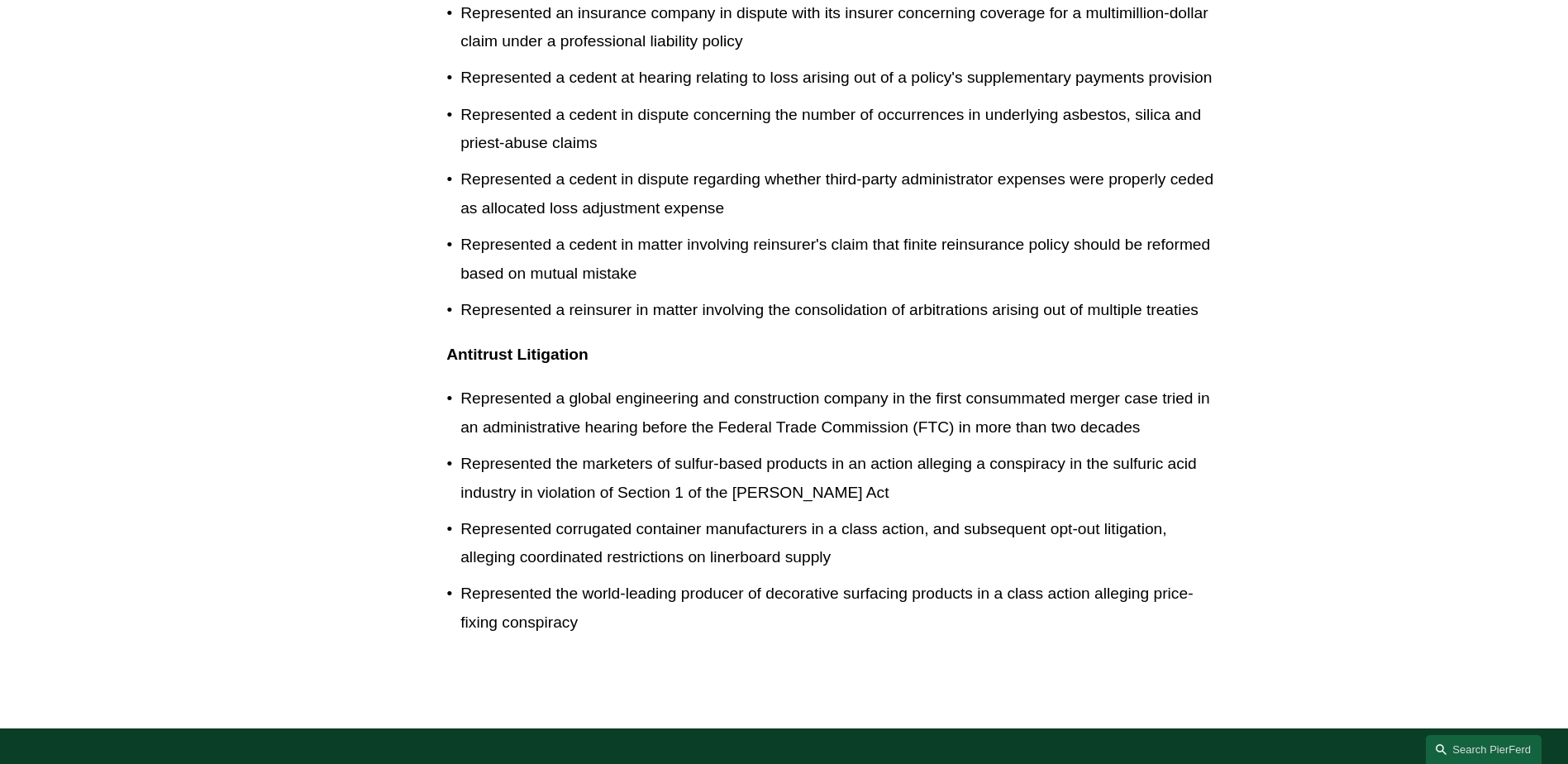
scroll to position [1818, 0]
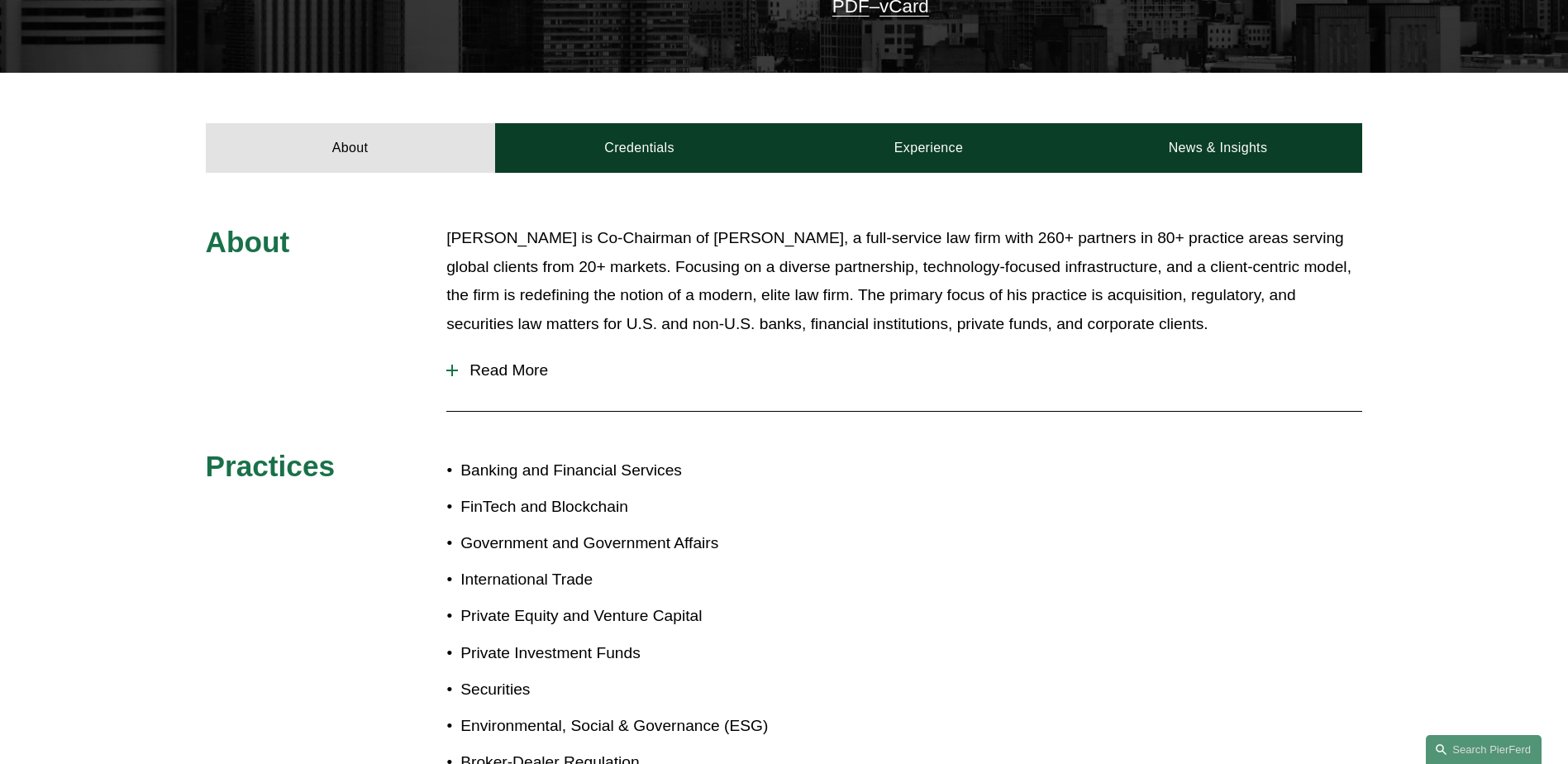
scroll to position [248, 0]
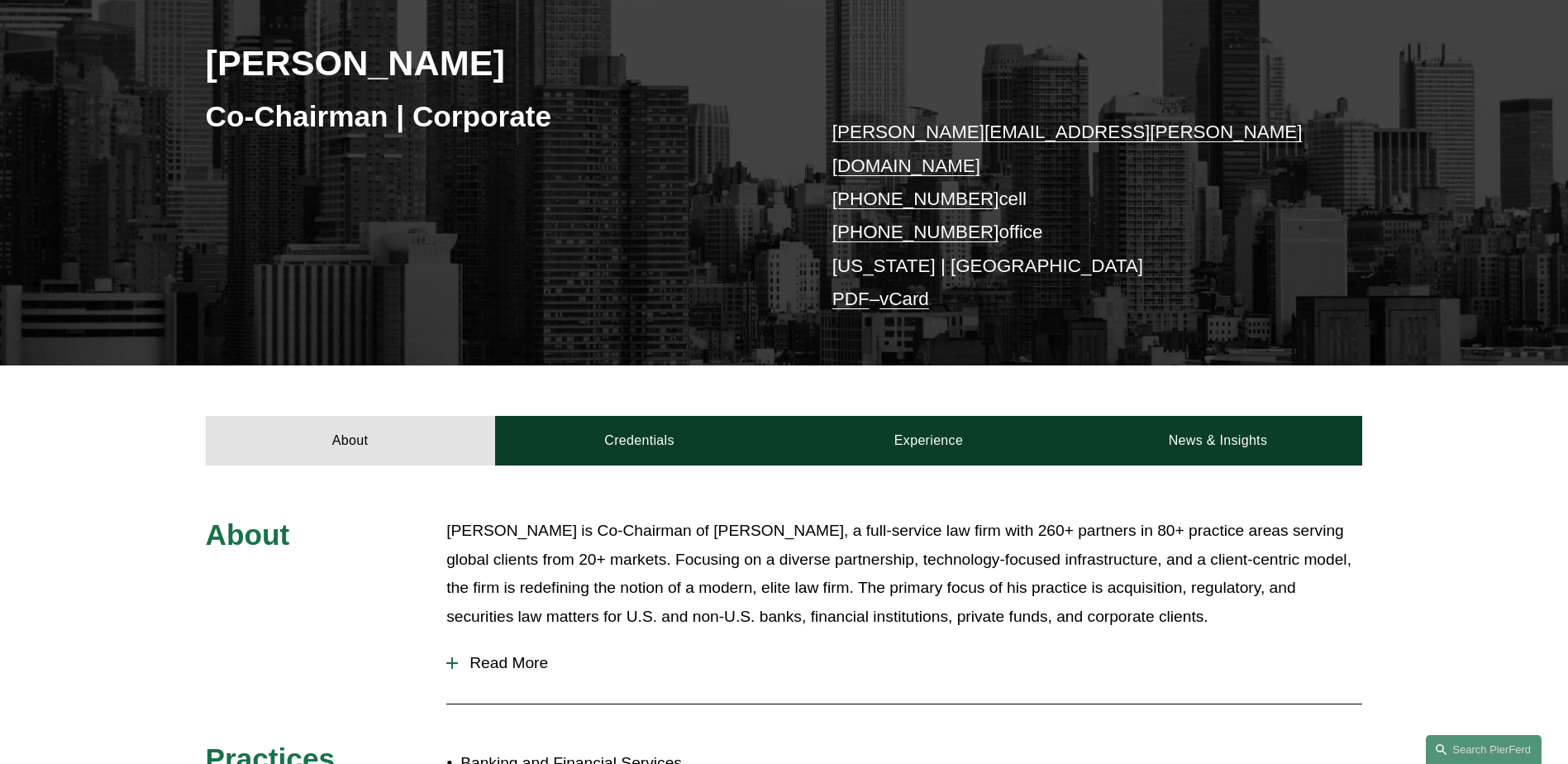
click at [451, 657] on div at bounding box center [452, 662] width 2 height 11
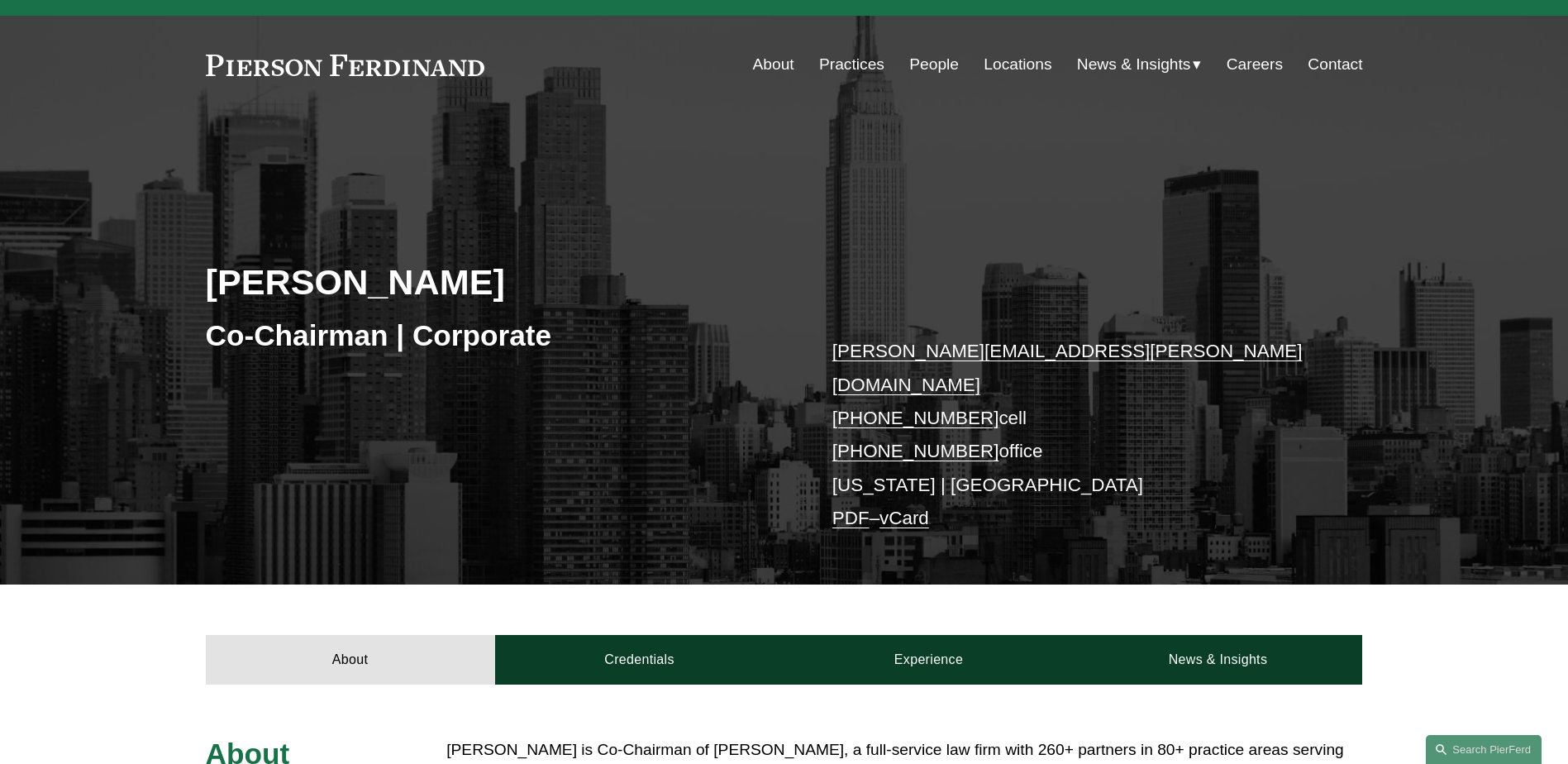
scroll to position [0, 0]
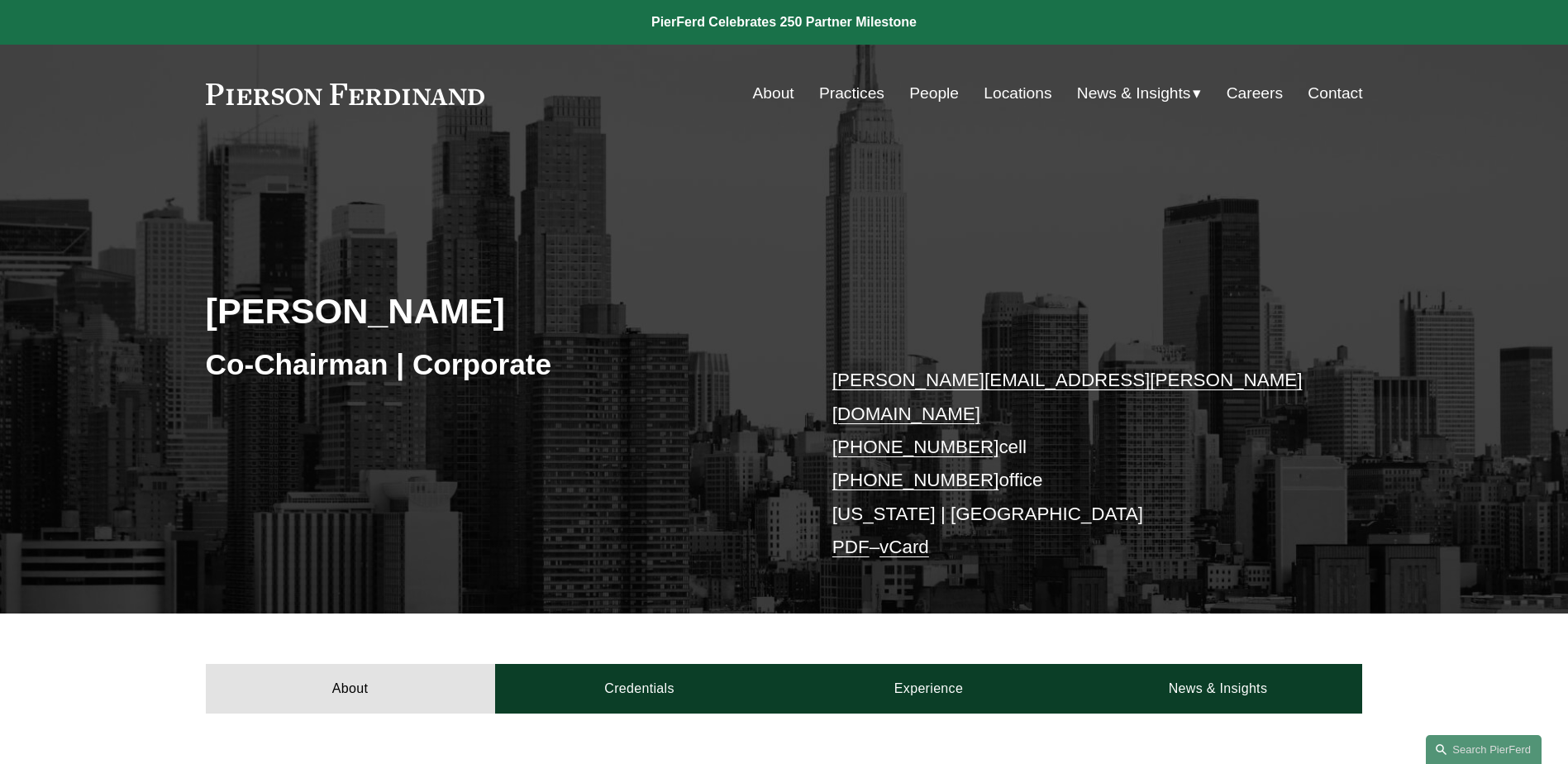
click at [937, 96] on link "People" at bounding box center [935, 93] width 50 height 31
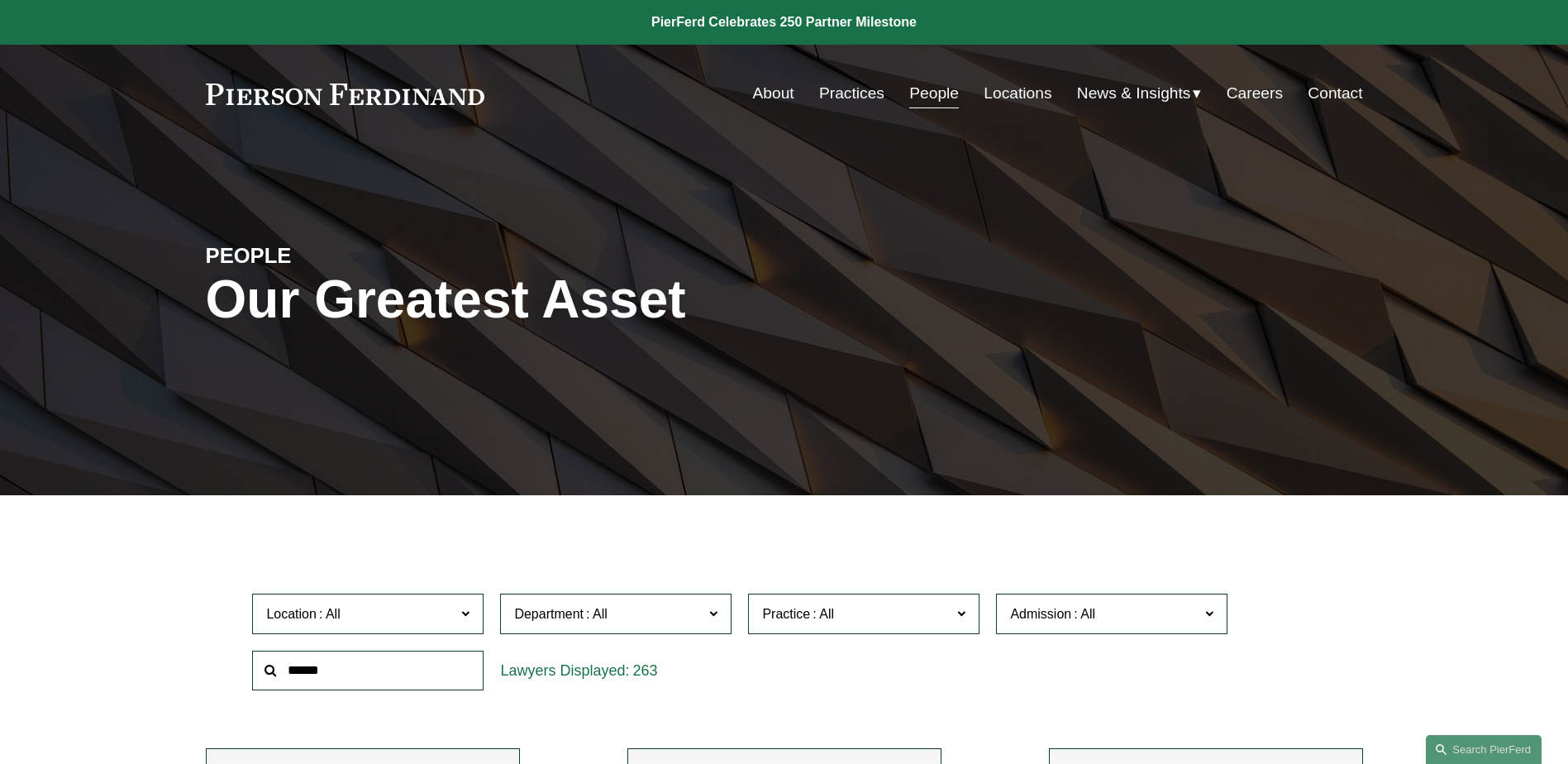
click at [383, 674] on input "text" at bounding box center [368, 670] width 232 height 40
drag, startPoint x: 501, startPoint y: 92, endPoint x: 349, endPoint y: 95, distance: 152.0
click at [362, 93] on div "About Practices People Locations News & Insights News" at bounding box center [784, 93] width 1157 height 31
drag, startPoint x: 488, startPoint y: 86, endPoint x: 402, endPoint y: 91, distance: 86.1
click at [402, 91] on div "About Practices People Locations News & Insights News" at bounding box center [784, 93] width 1157 height 31
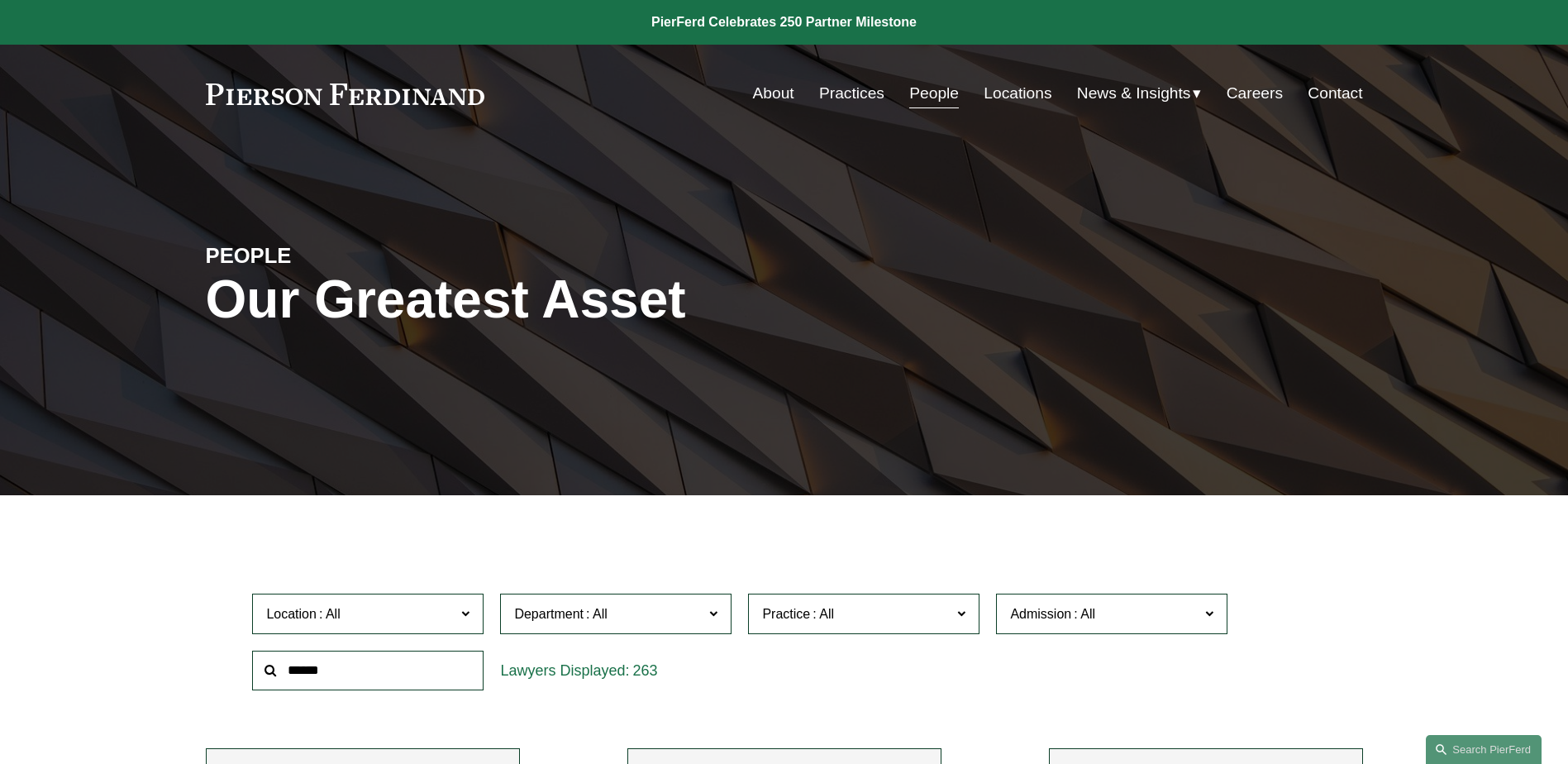
click at [327, 667] on input "text" at bounding box center [368, 670] width 232 height 40
type input "*********"
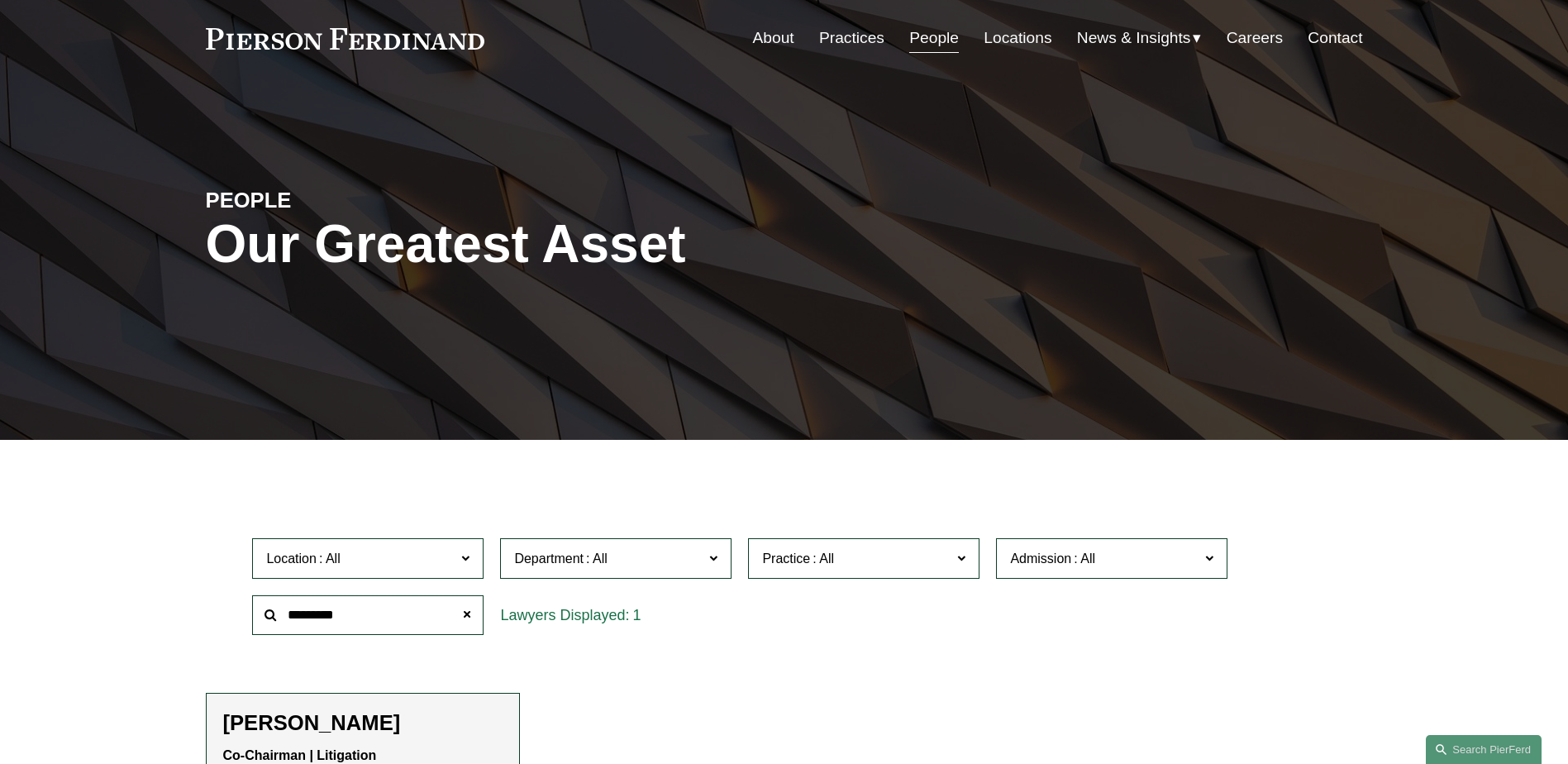
scroll to position [165, 0]
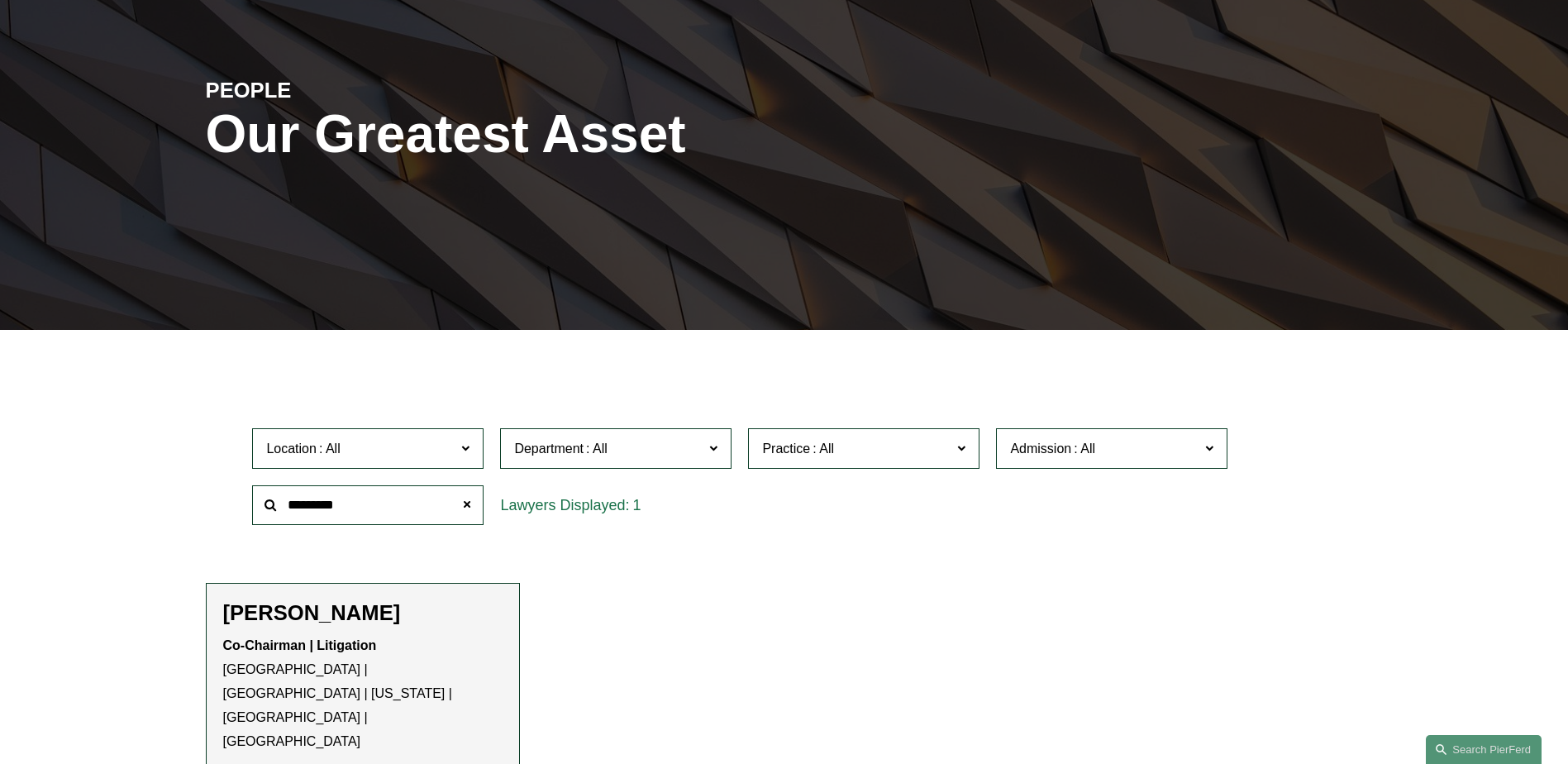
click at [308, 633] on div "Joel M. Ferdinand Co-Chairman | Litigation Atlanta | London | New York | Philad…" at bounding box center [363, 702] width 279 height 203
click at [256, 763] on p "View Bio" at bounding box center [363, 779] width 279 height 24
click at [258, 763] on strong "View Bio" at bounding box center [250, 777] width 54 height 14
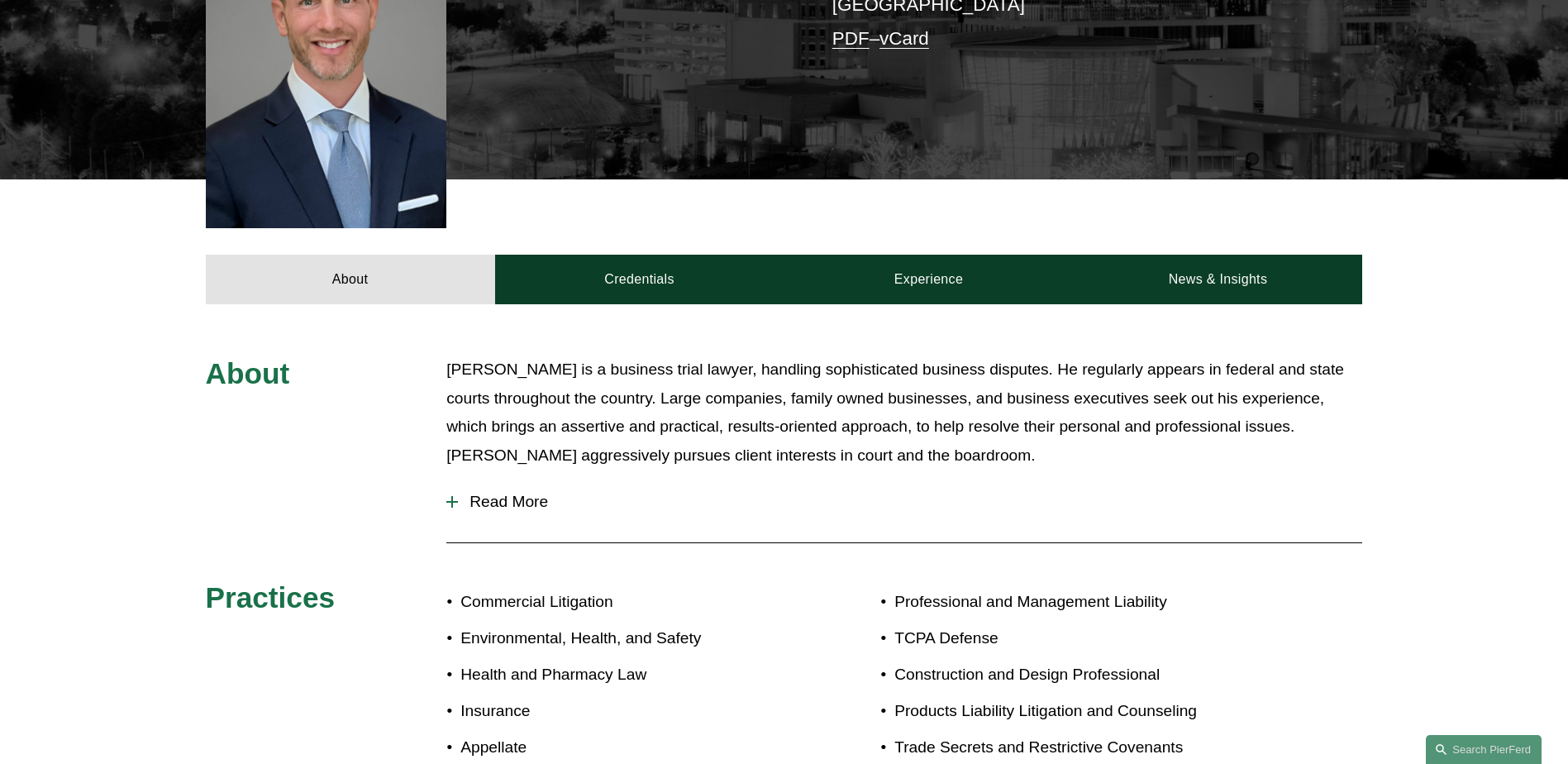
scroll to position [579, 0]
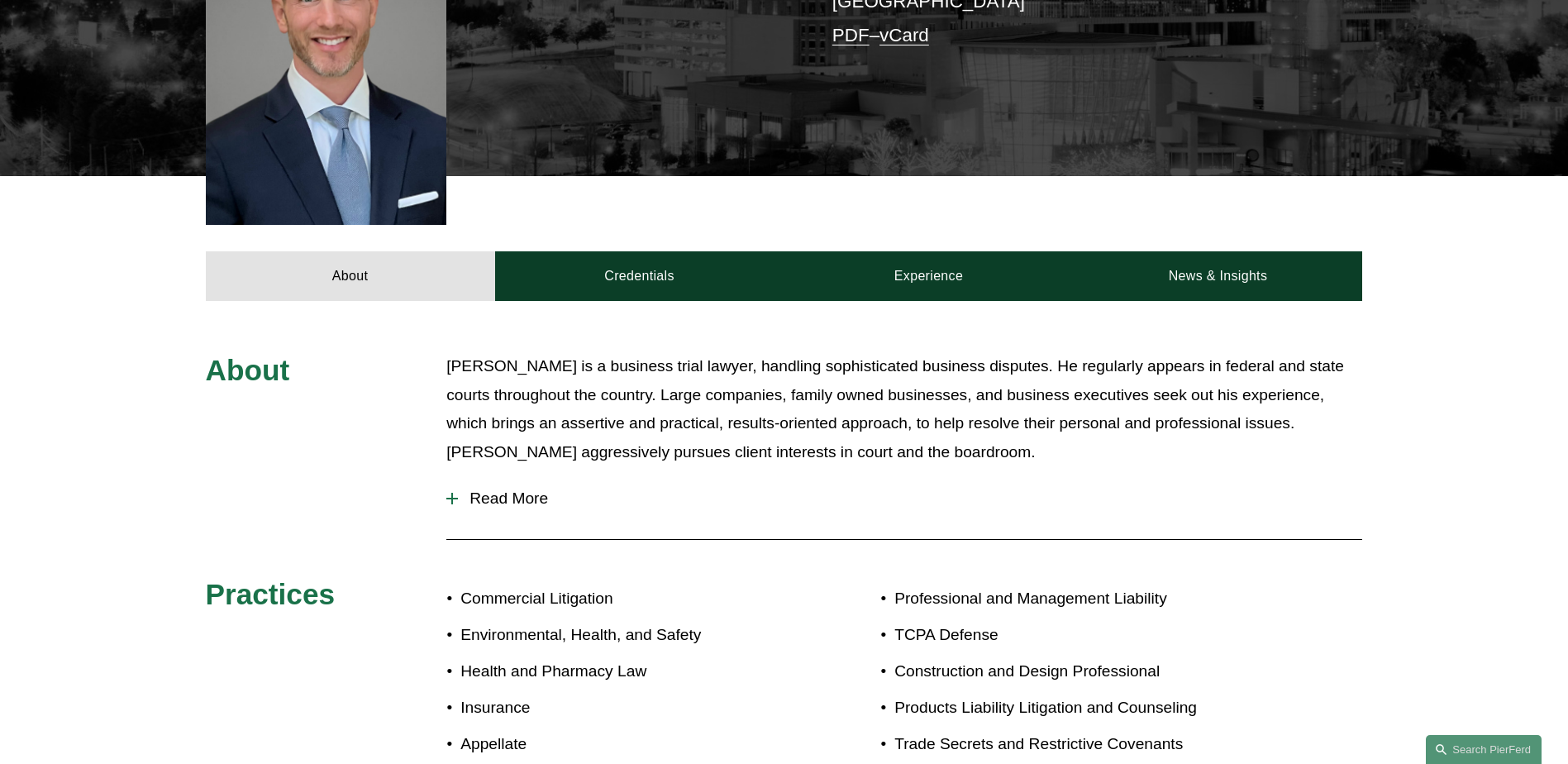
click at [464, 489] on span "Read More" at bounding box center [911, 498] width 905 height 18
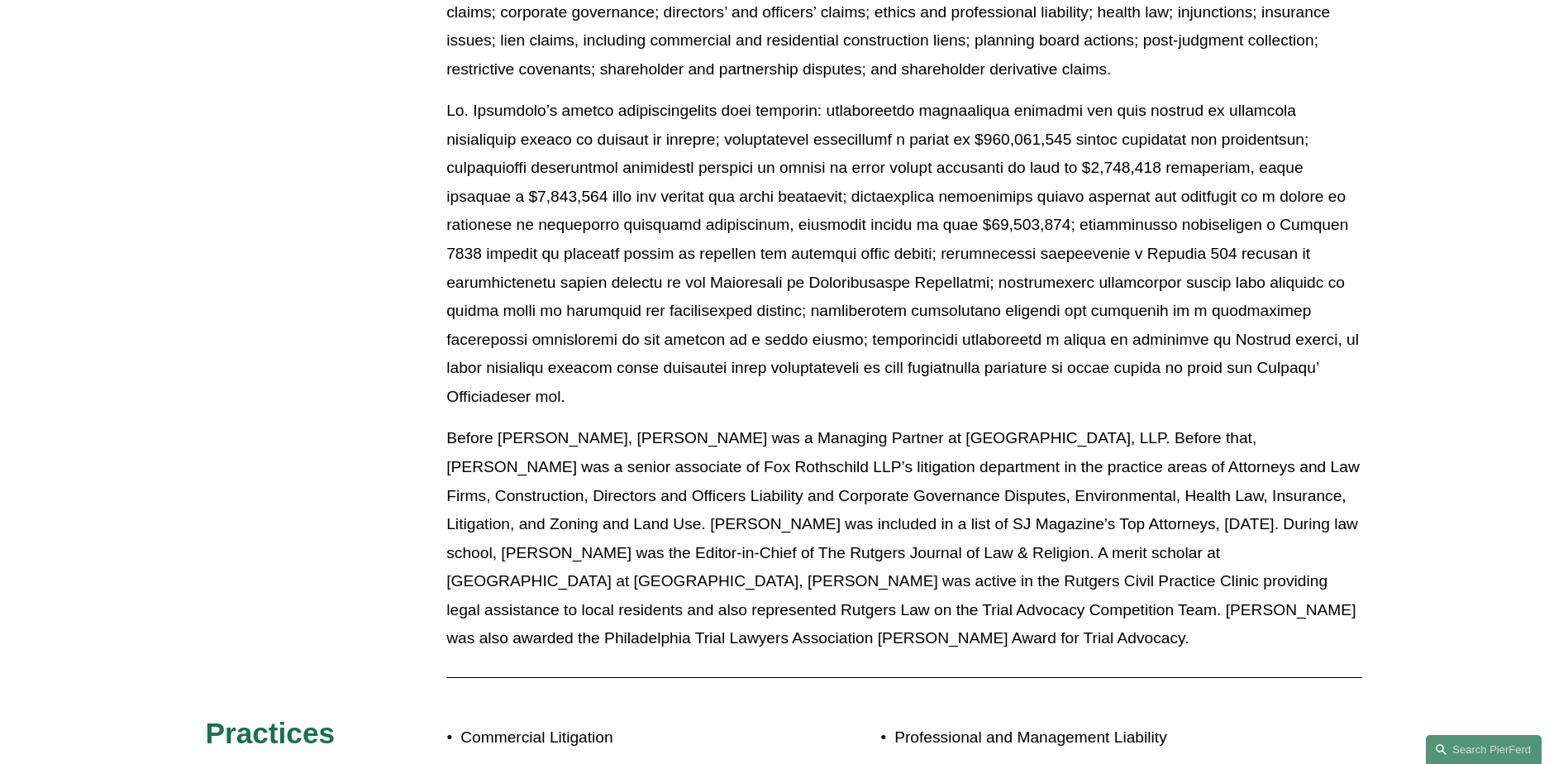
scroll to position [1157, 0]
